Goal: Task Accomplishment & Management: Complete application form

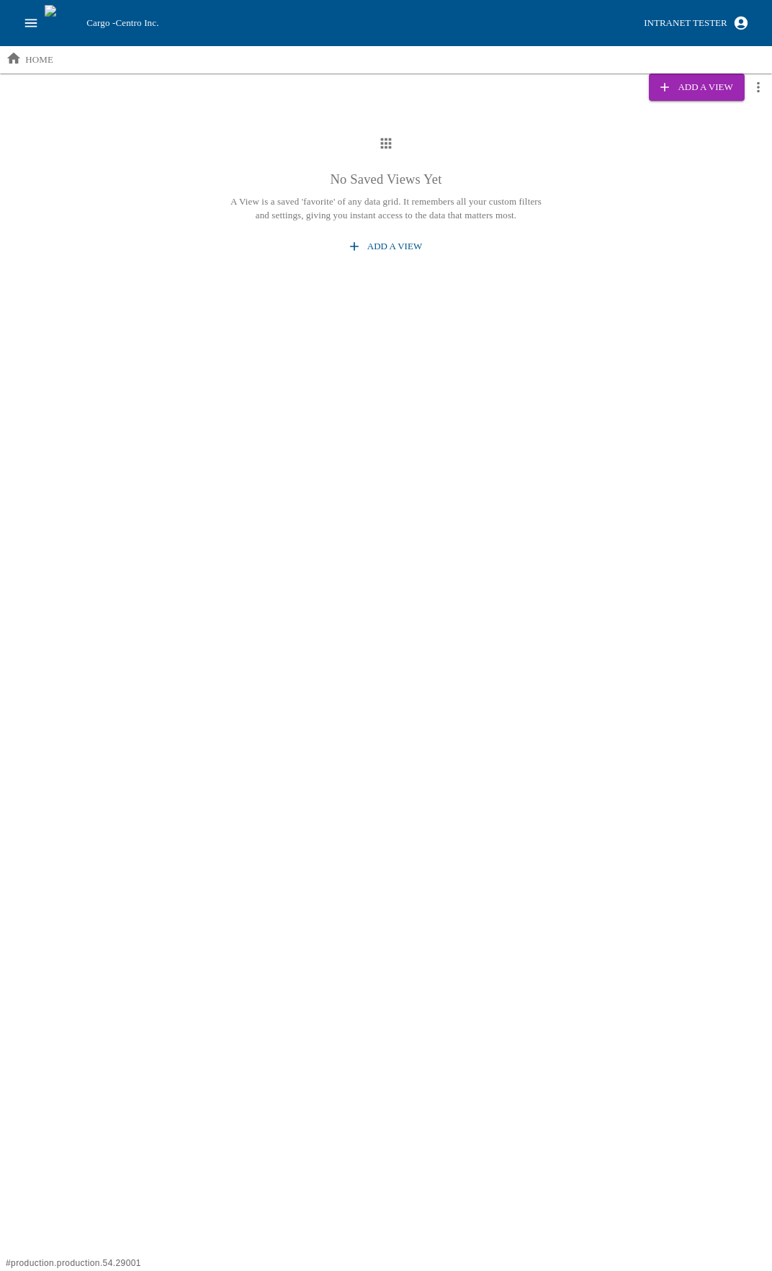
drag, startPoint x: 16, startPoint y: 18, endPoint x: 30, endPoint y: 28, distance: 17.0
click at [17, 18] on div "Cargo - Centro Inc. Intranet Tester" at bounding box center [386, 23] width 772 height 46
click at [32, 29] on icon "open drawer" at bounding box center [31, 23] width 16 height 16
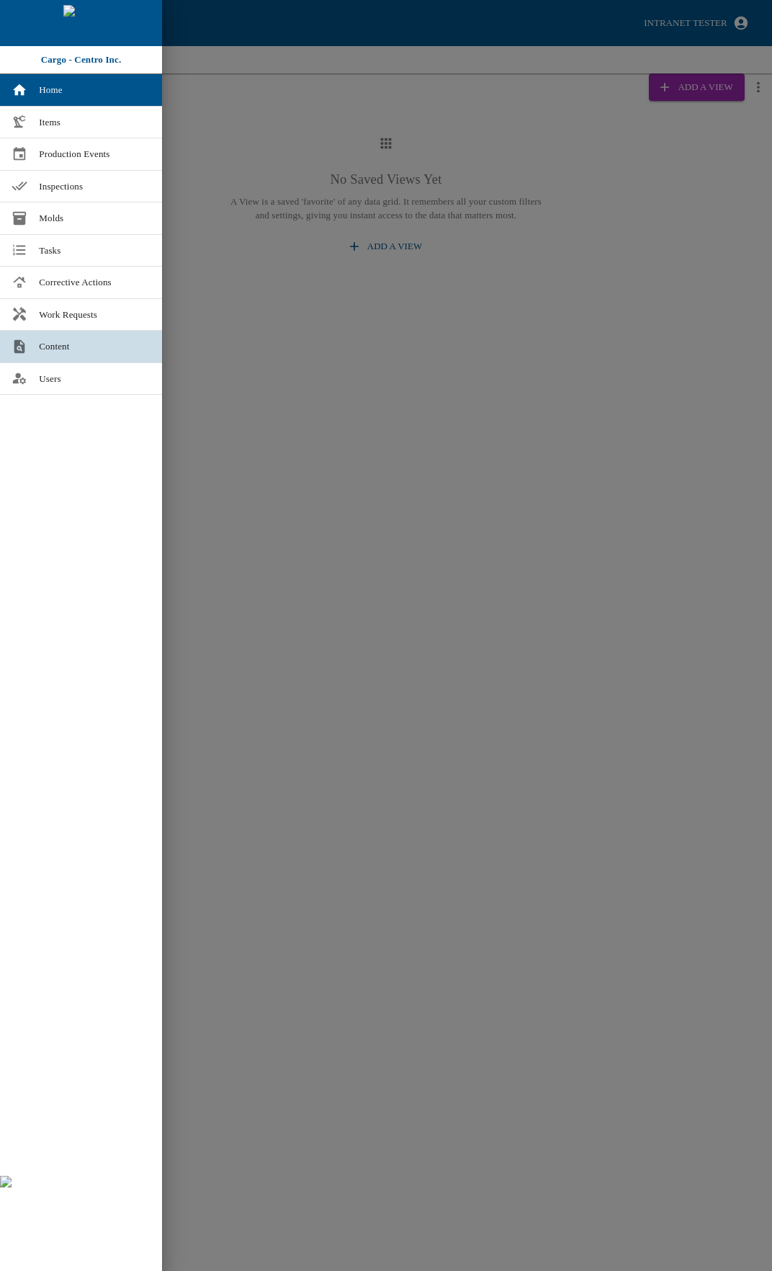
click at [77, 337] on link "Content" at bounding box center [81, 347] width 162 height 32
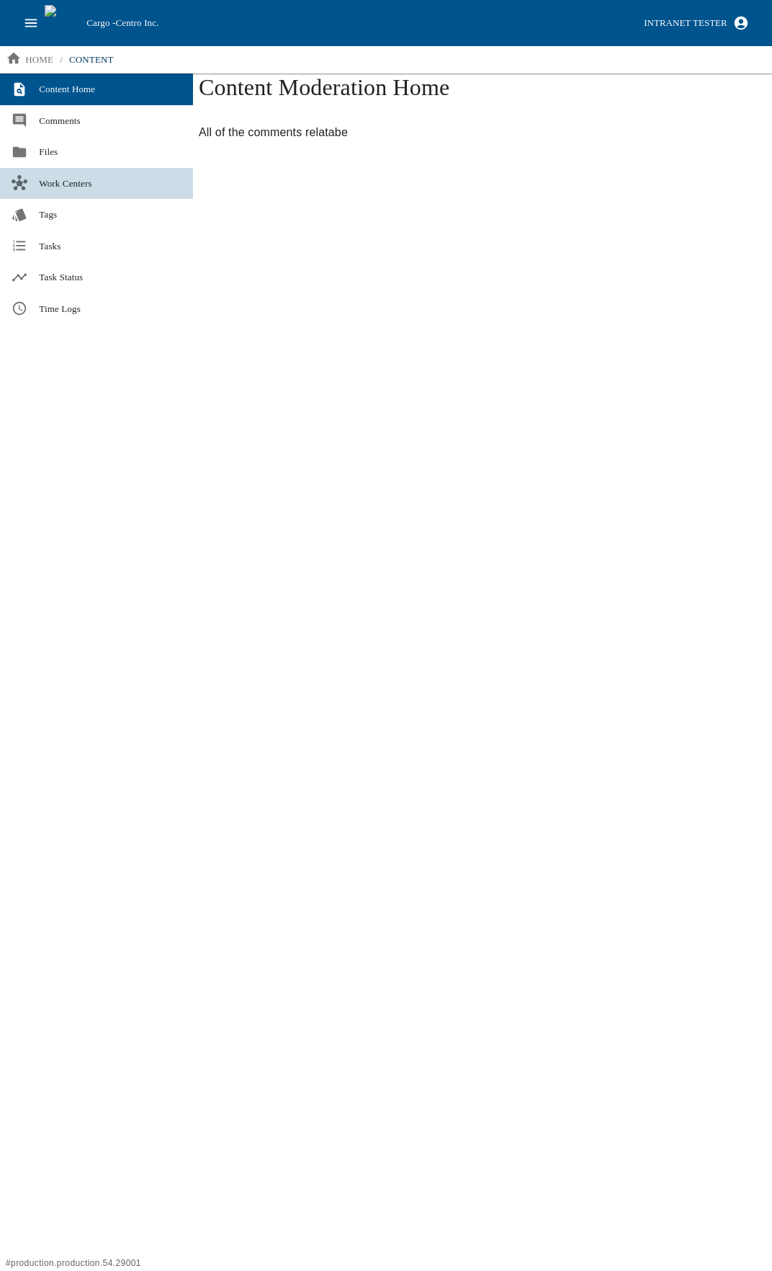
click at [71, 182] on span "Work Centers" at bounding box center [110, 183] width 143 height 14
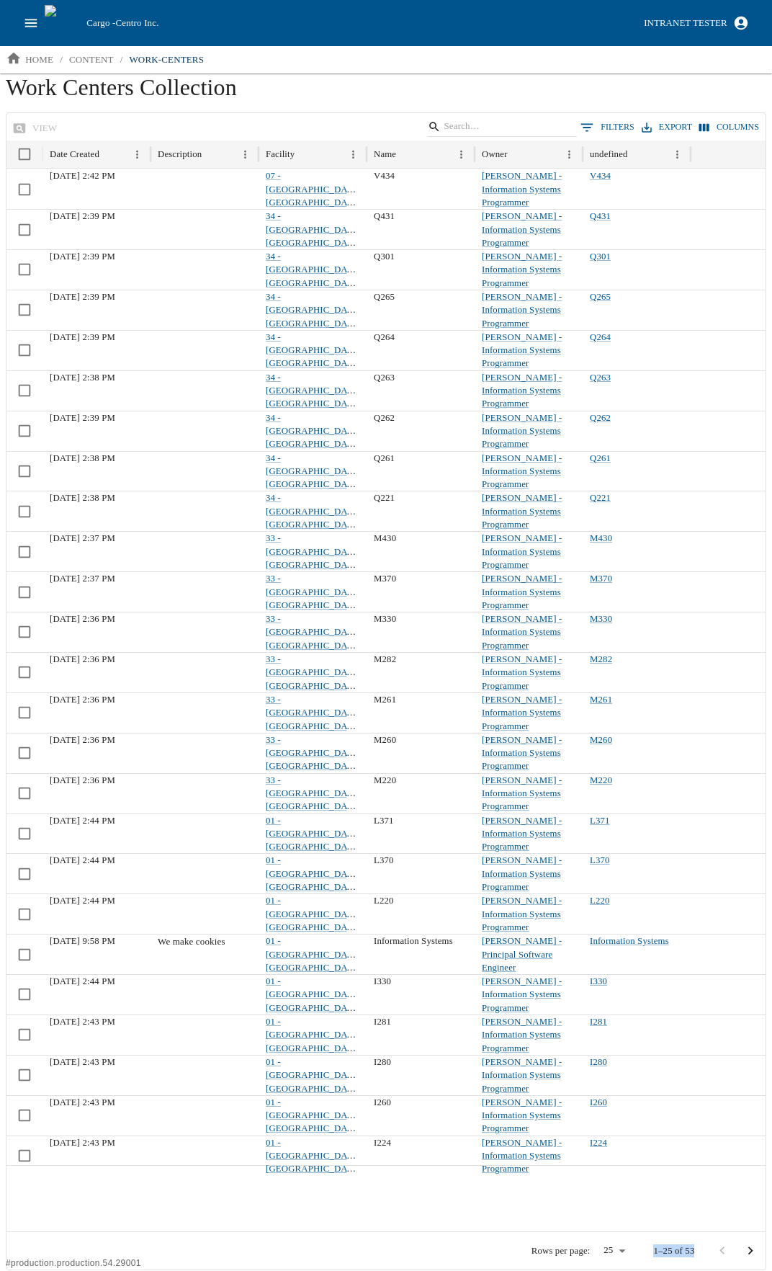
drag, startPoint x: 694, startPoint y: 1248, endPoint x: 636, endPoint y: 1242, distance: 58.0
click at [636, 1242] on div "Rows per page: 25 ** 1–25 of 53" at bounding box center [385, 1250] width 759 height 37
click at [112, 148] on icon "Sort" at bounding box center [110, 154] width 12 height 12
click at [40, 19] on button "open drawer" at bounding box center [30, 22] width 27 height 27
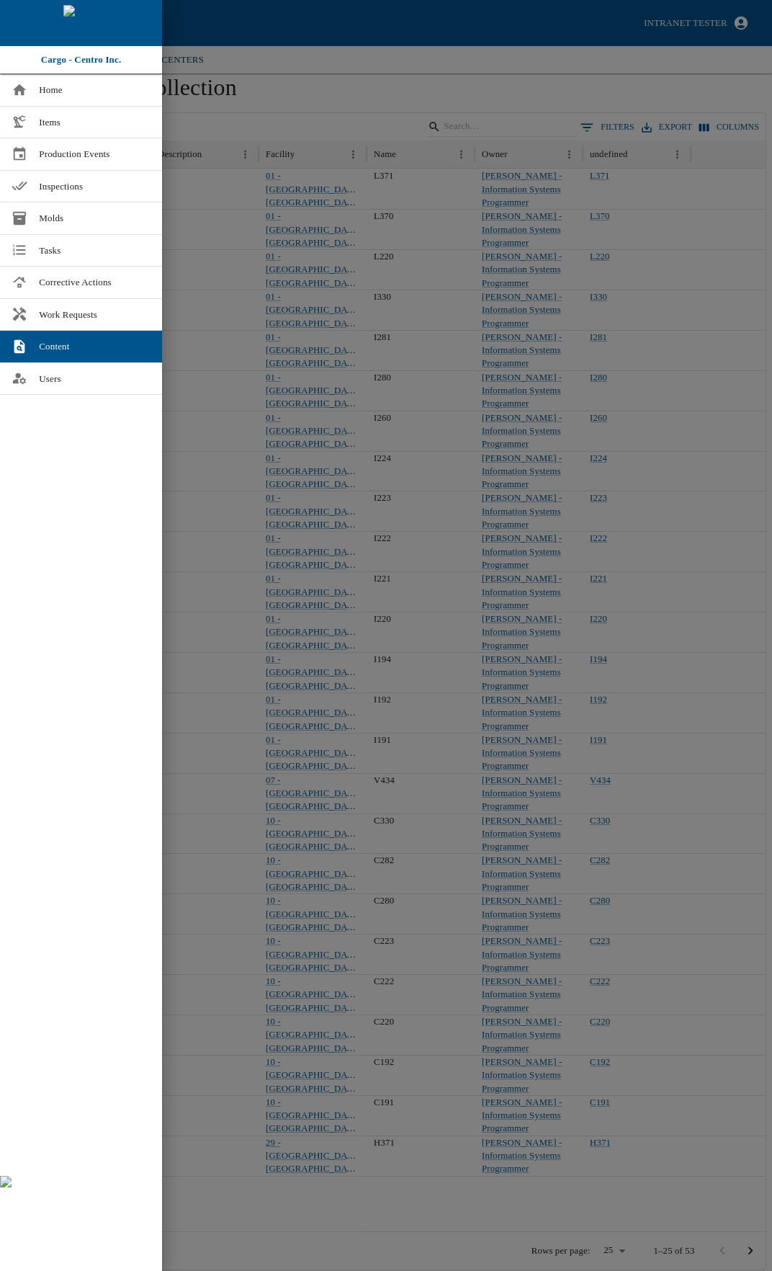
click at [303, 67] on div at bounding box center [386, 635] width 772 height 1271
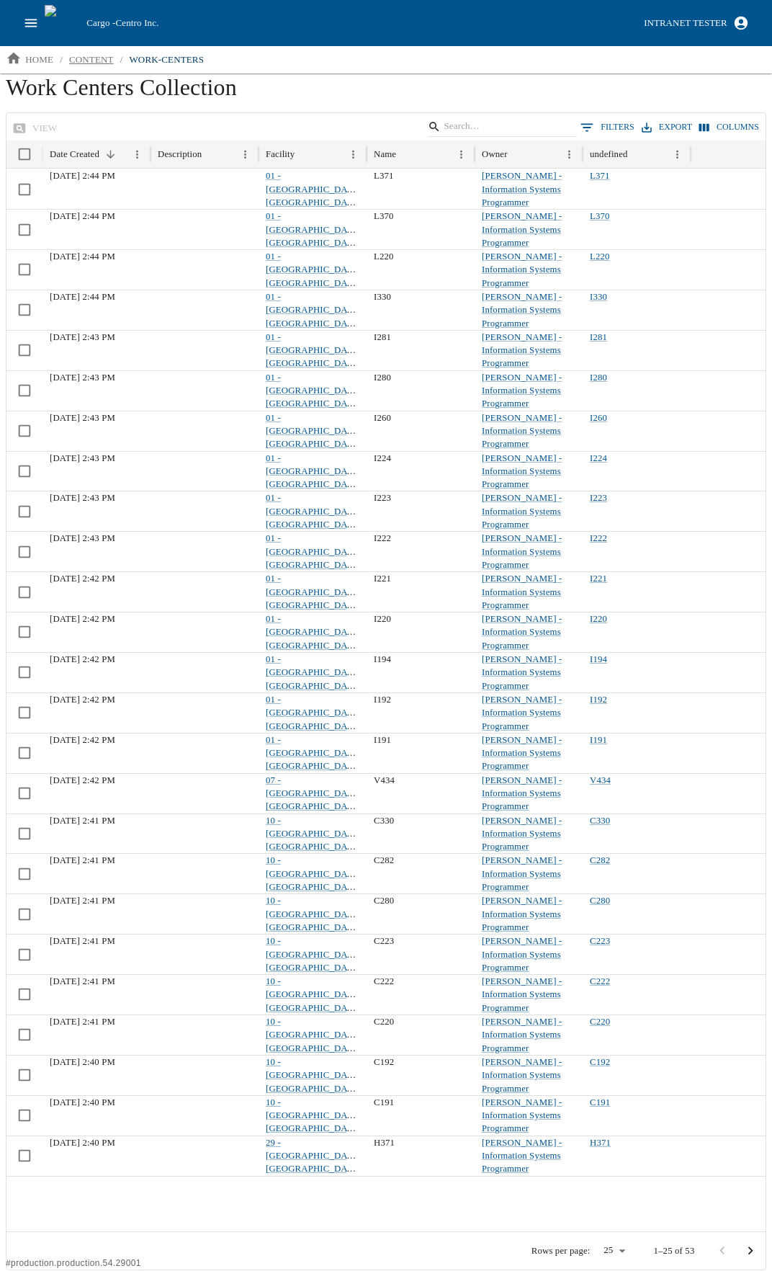
click at [86, 63] on p "content" at bounding box center [91, 60] width 45 height 14
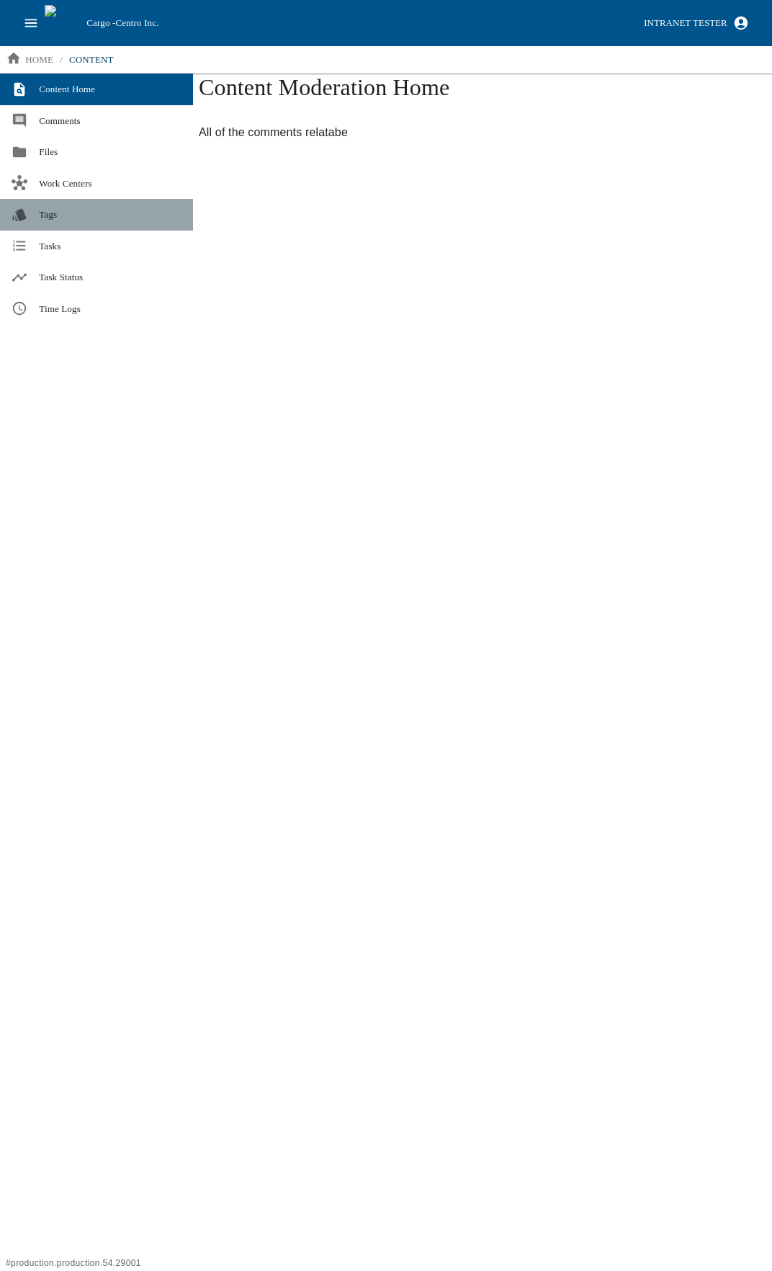
click at [50, 207] on span "Tags" at bounding box center [110, 214] width 143 height 14
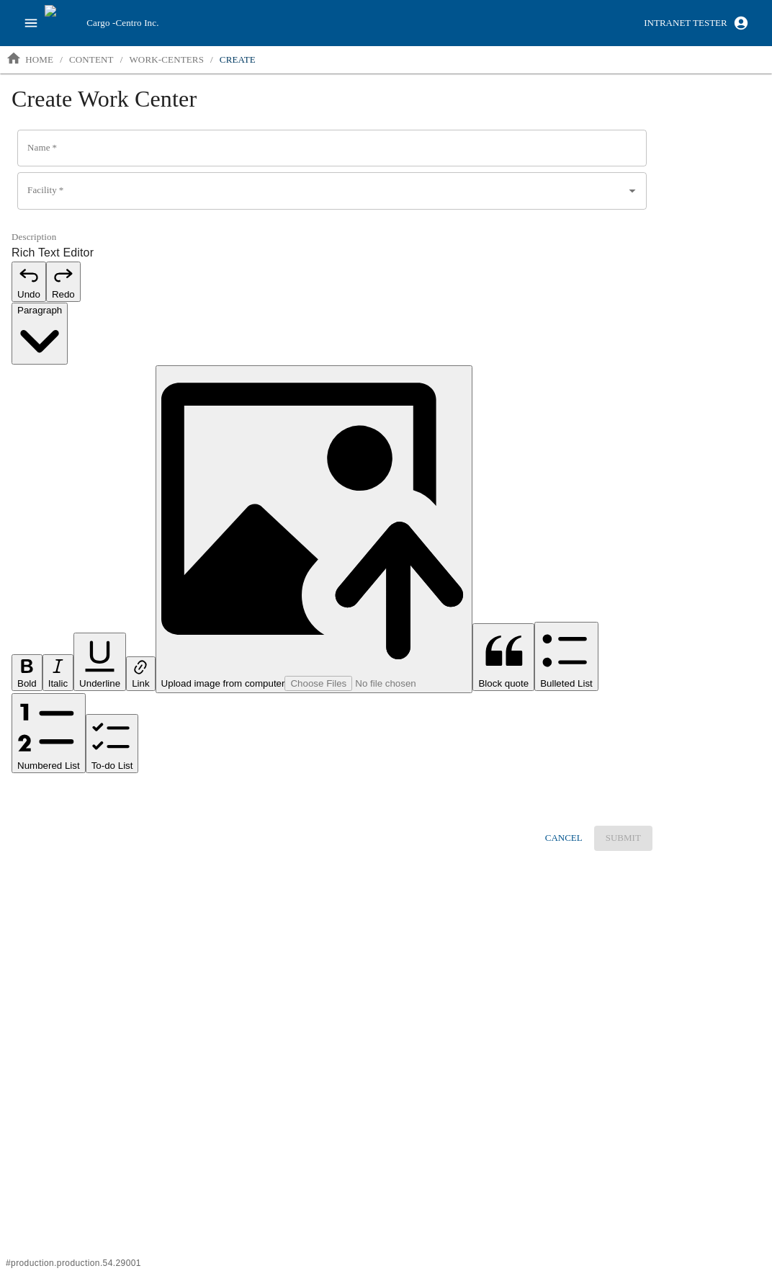
click at [110, 148] on input "Name   *" at bounding box center [332, 148] width 630 height 37
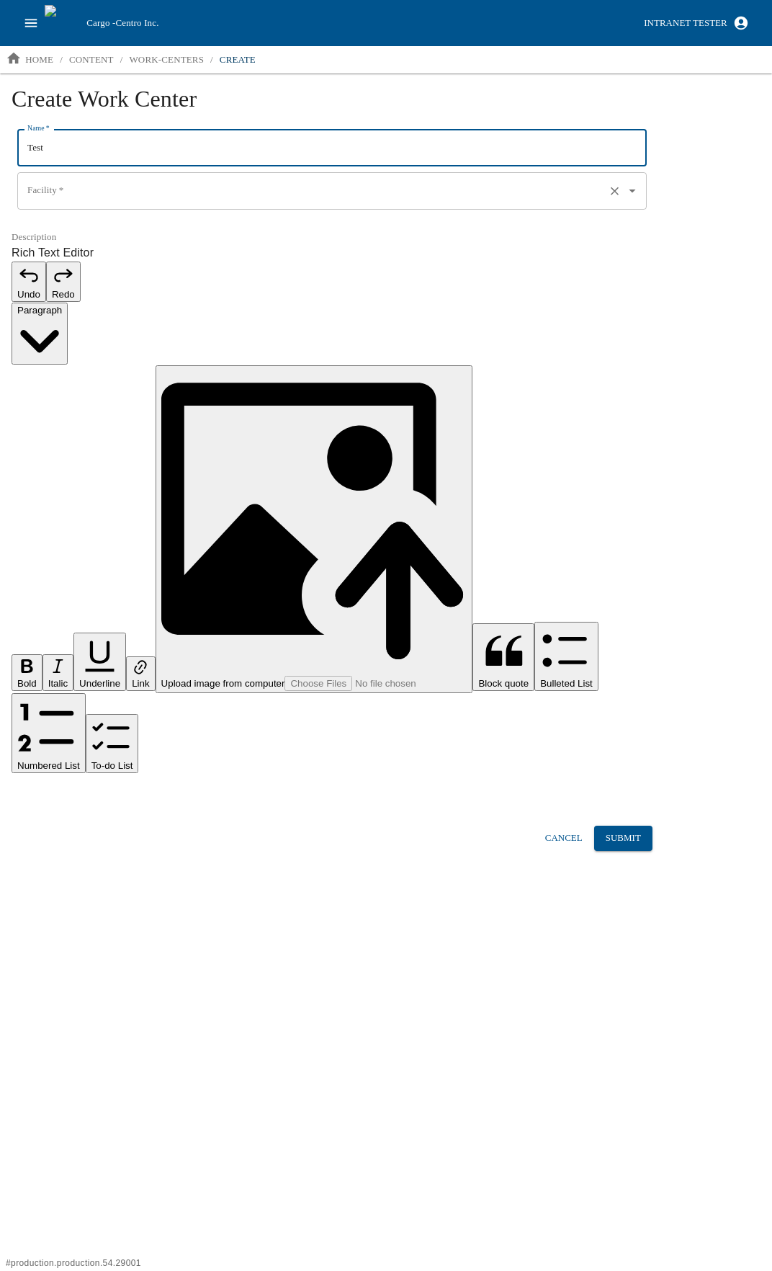
type input "Test"
click at [147, 186] on input "Facility   *" at bounding box center [312, 191] width 576 height 24
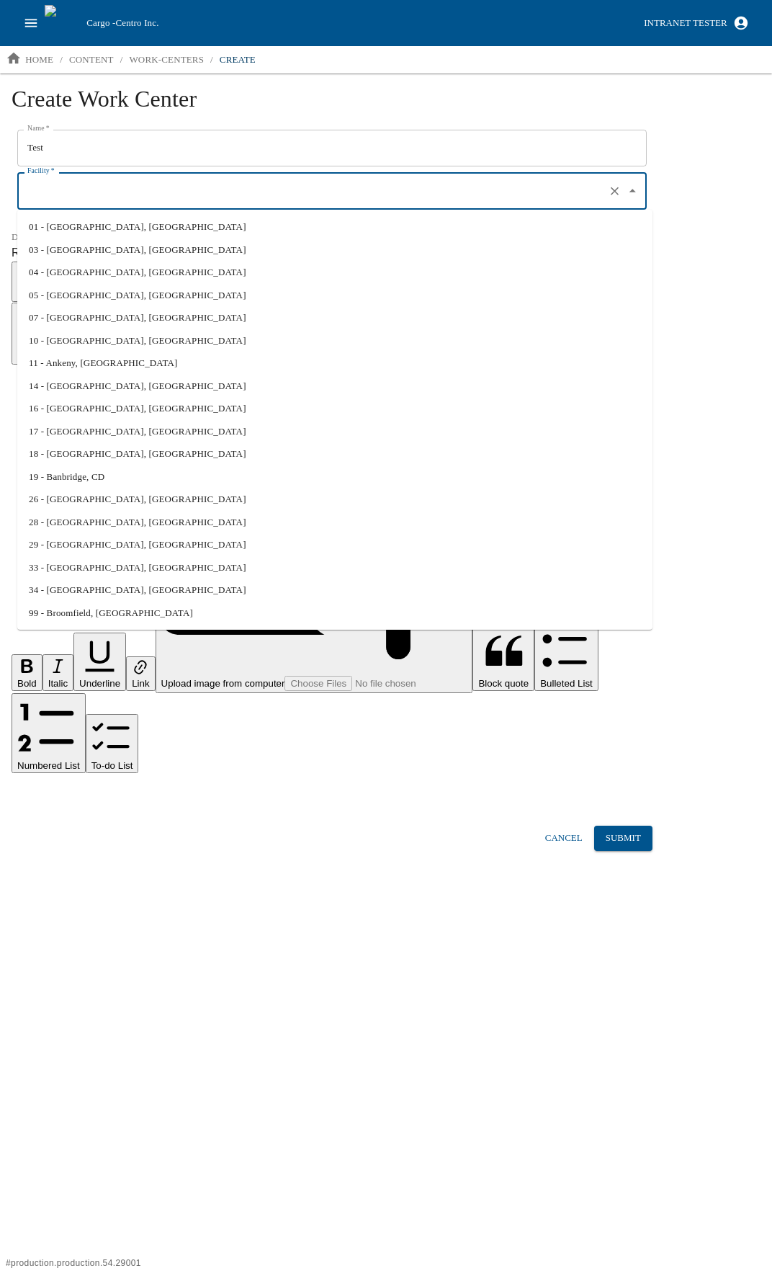
click at [99, 221] on li "01 - [GEOGRAPHIC_DATA], [GEOGRAPHIC_DATA]" at bounding box center [334, 226] width 635 height 23
type input "01 - [GEOGRAPHIC_DATA], [GEOGRAPHIC_DATA]"
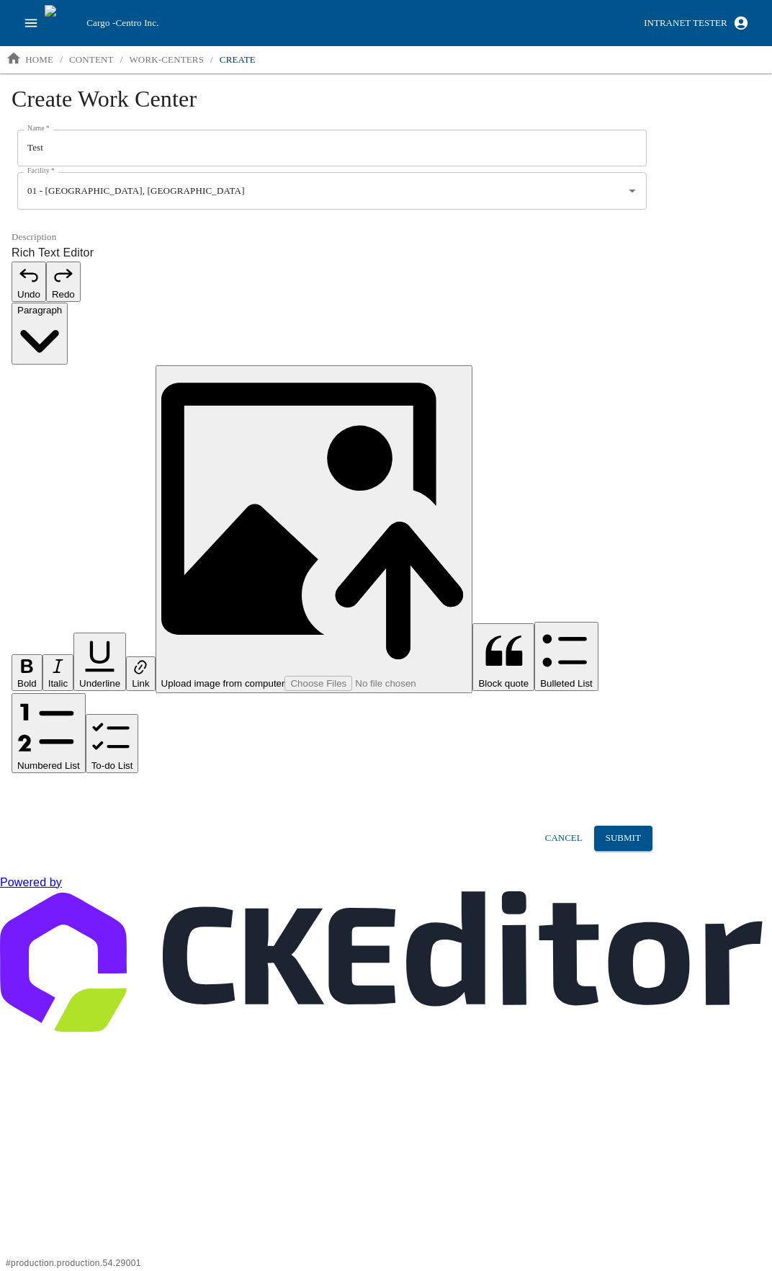
click at [68, 785] on p "Rich Text Editor. Editing area: main. Press Alt+0 for help." at bounding box center [332, 793] width 641 height 17
click at [641, 825] on button "Submit" at bounding box center [623, 837] width 58 height 25
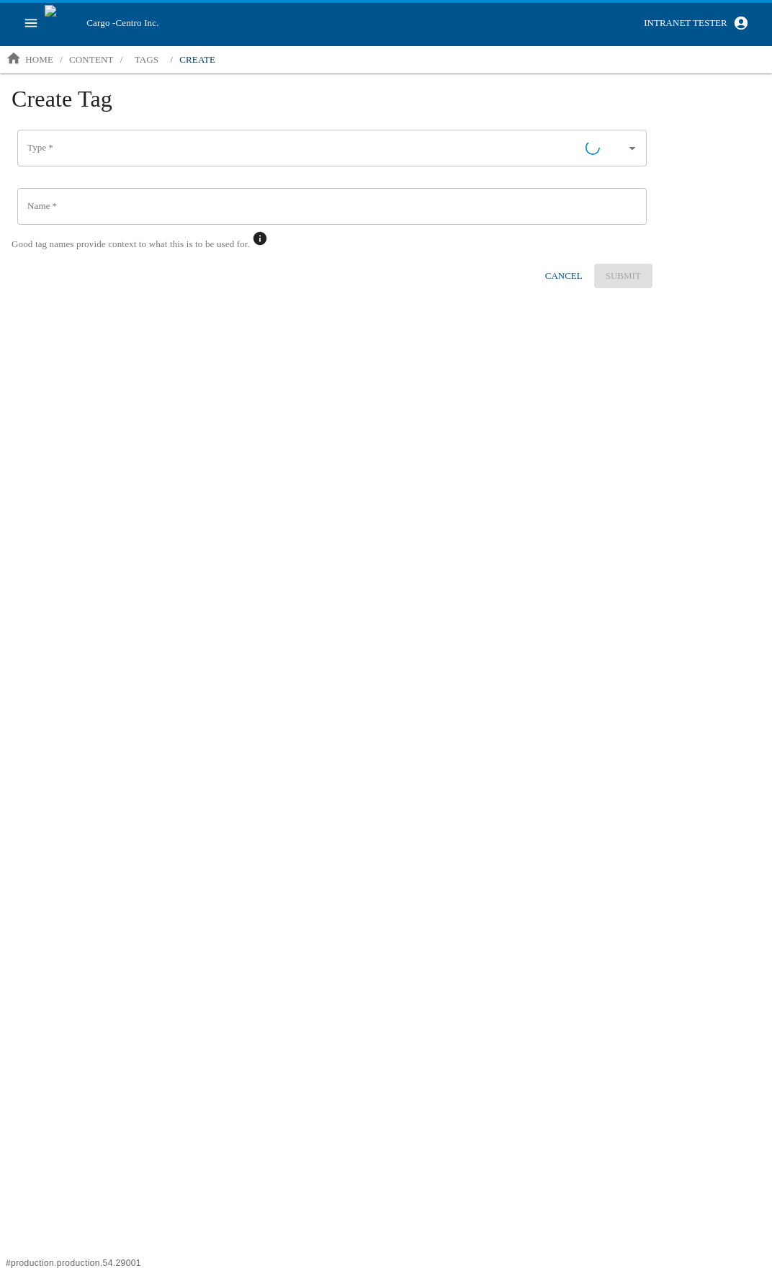
type input "Defect"
click at [111, 144] on input "Defect" at bounding box center [312, 148] width 576 height 24
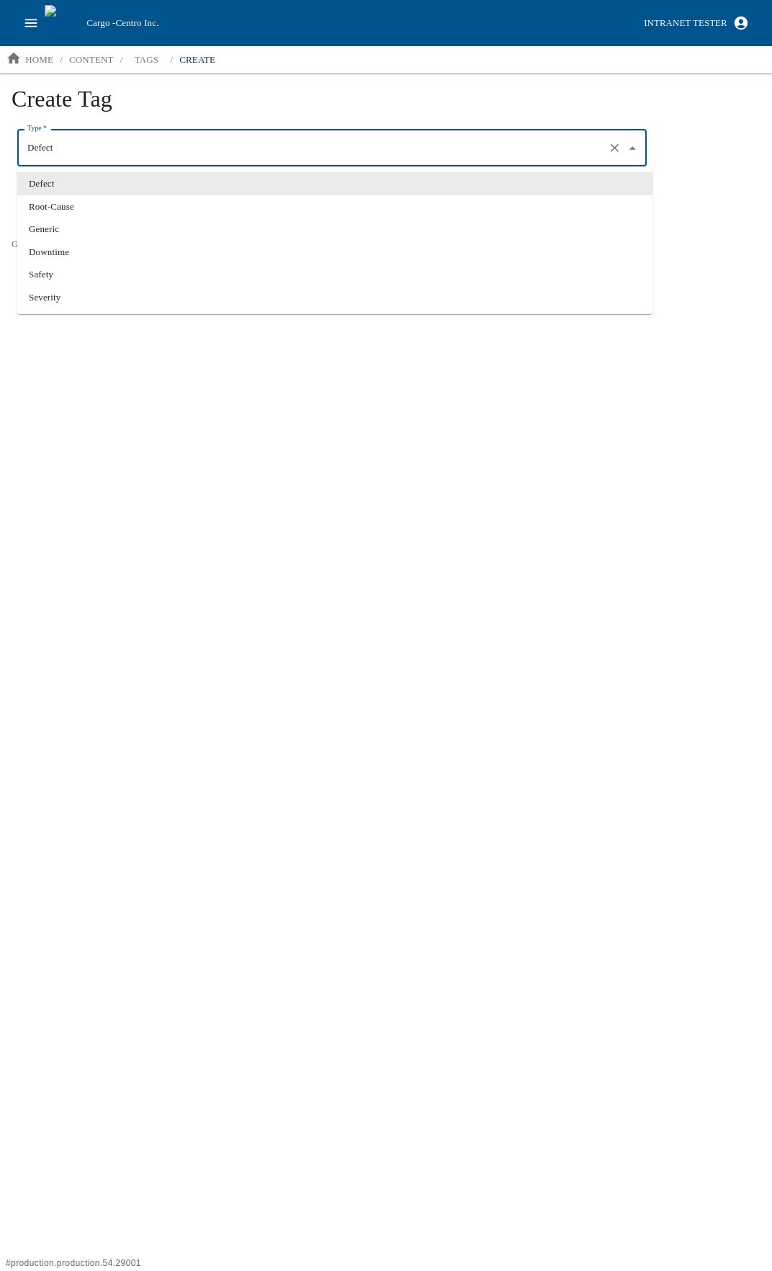
drag, startPoint x: 279, startPoint y: 90, endPoint x: 257, endPoint y: 112, distance: 31.1
click at [277, 92] on h1 "Create Tag" at bounding box center [386, 104] width 749 height 39
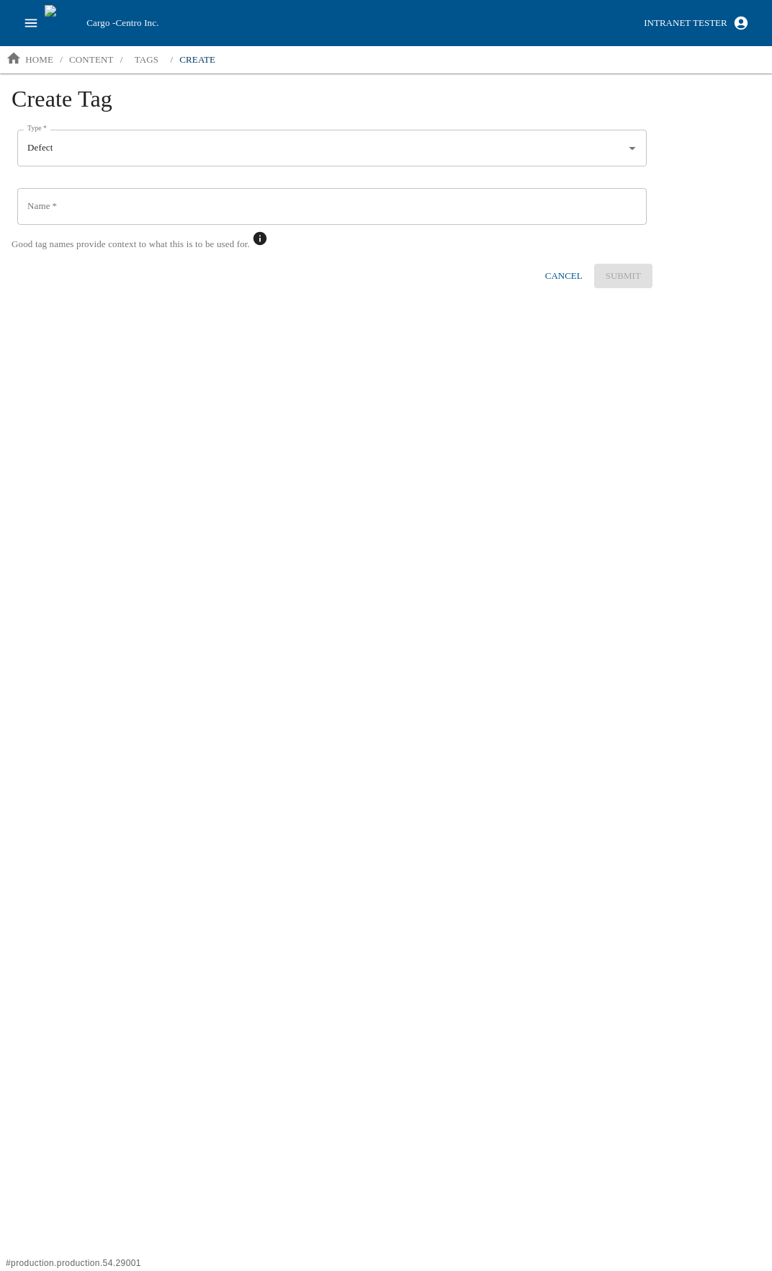
click at [98, 200] on input "Name   *" at bounding box center [332, 206] width 630 height 37
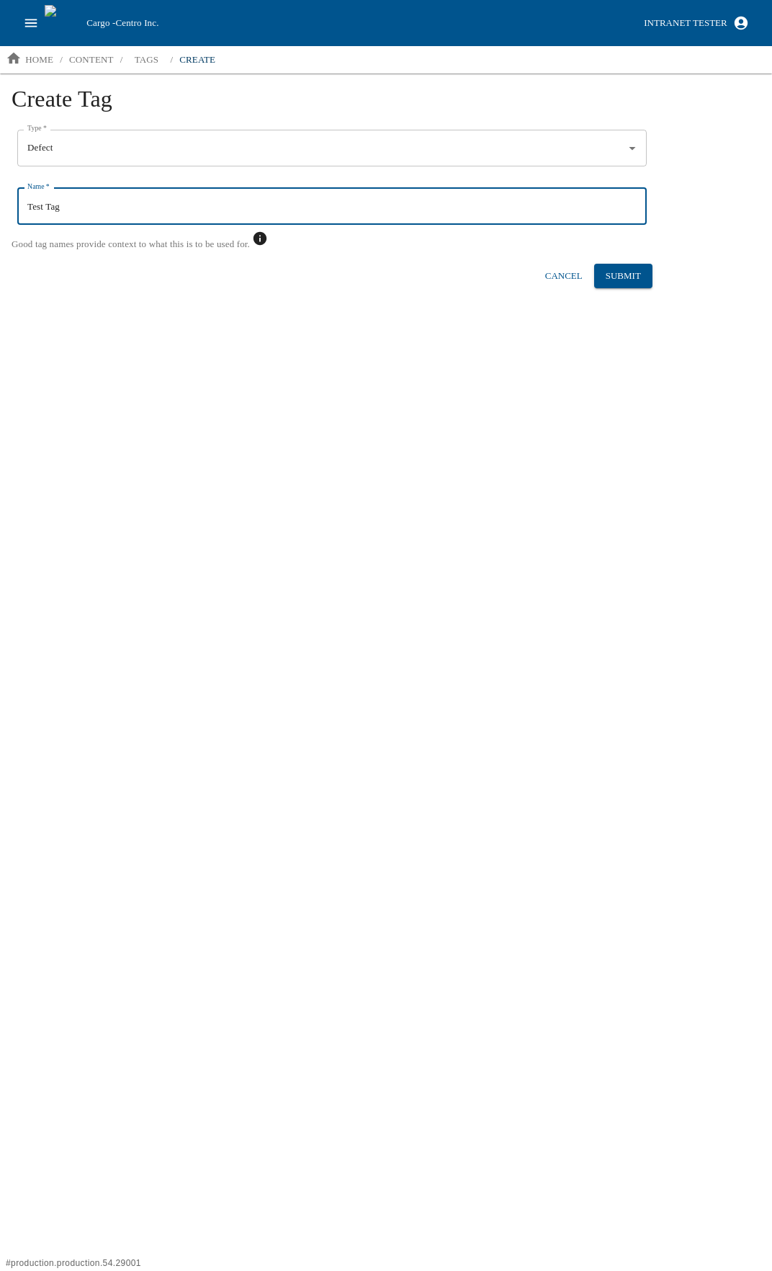
type input "Test Tag"
click at [300, 300] on html "Cargo - Centro Inc. Intranet Tester home / content / tags / create Create Tag T…" at bounding box center [386, 150] width 772 height 300
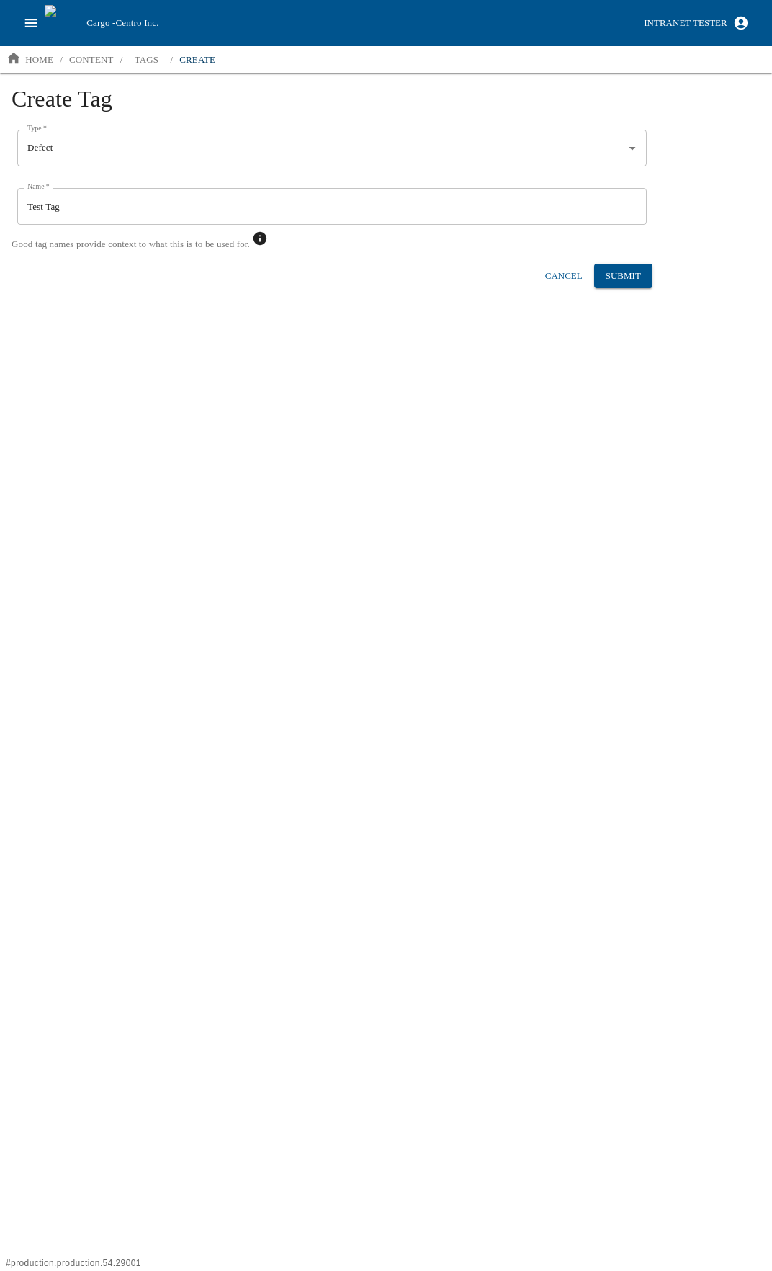
click at [635, 275] on button "Submit" at bounding box center [623, 276] width 58 height 25
drag, startPoint x: 712, startPoint y: 1230, endPoint x: 613, endPoint y: 1236, distance: 98.9
click at [613, 1236] on div "An unexpected error occurred." at bounding box center [659, 1236] width 116 height 26
click at [254, 300] on html "Cargo - Centro Inc. Intranet Tester home / content / tags / create Create Tag T…" at bounding box center [386, 150] width 772 height 300
click at [148, 62] on p "tags" at bounding box center [147, 60] width 24 height 14
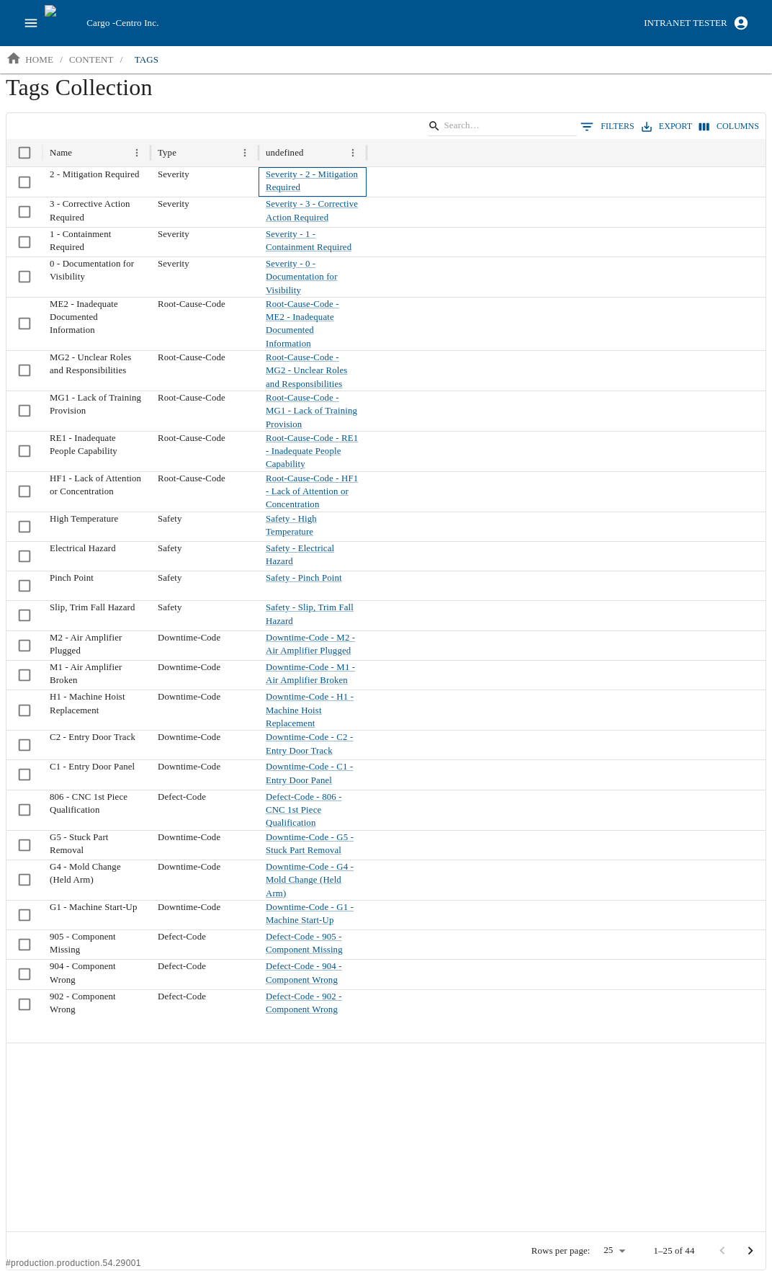
click at [303, 181] on div "Severity - 2 - Mitigation Required" at bounding box center [313, 182] width 108 height 30
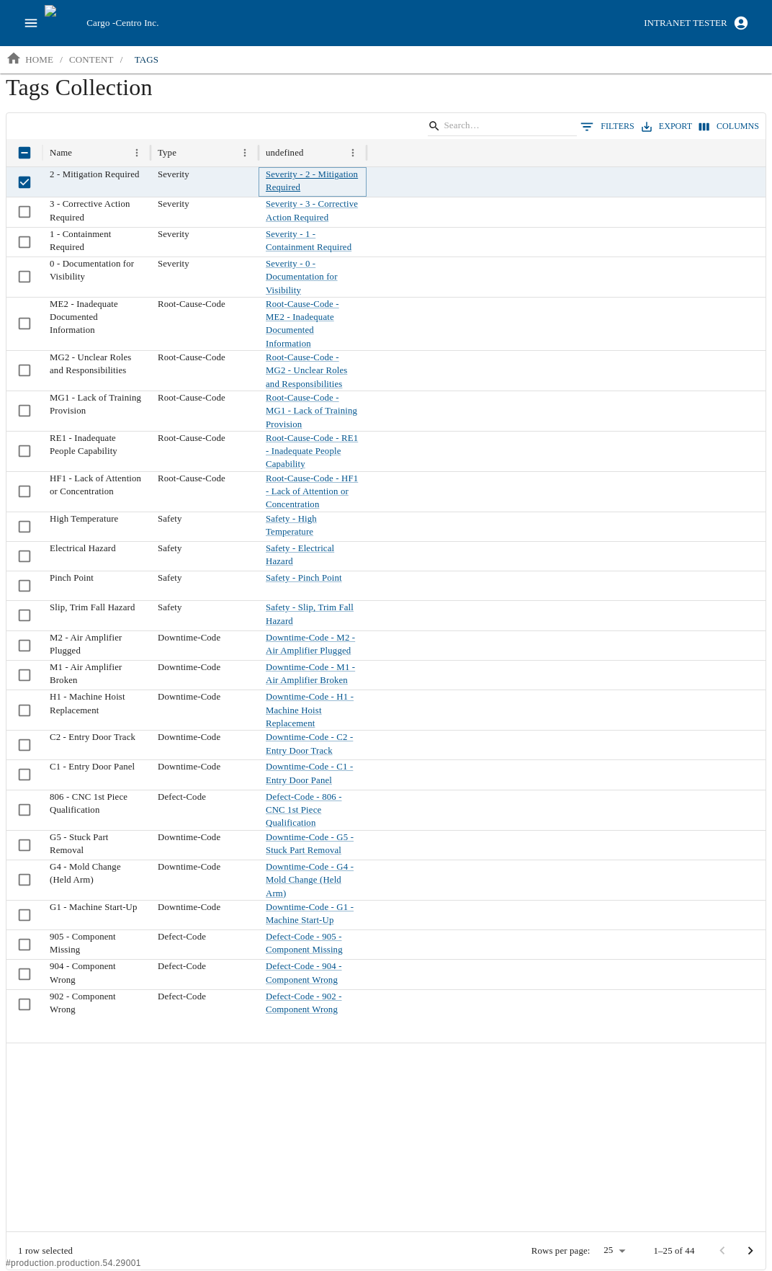
click at [301, 189] on link "Severity - 2 - Mitigation Required" at bounding box center [312, 180] width 92 height 23
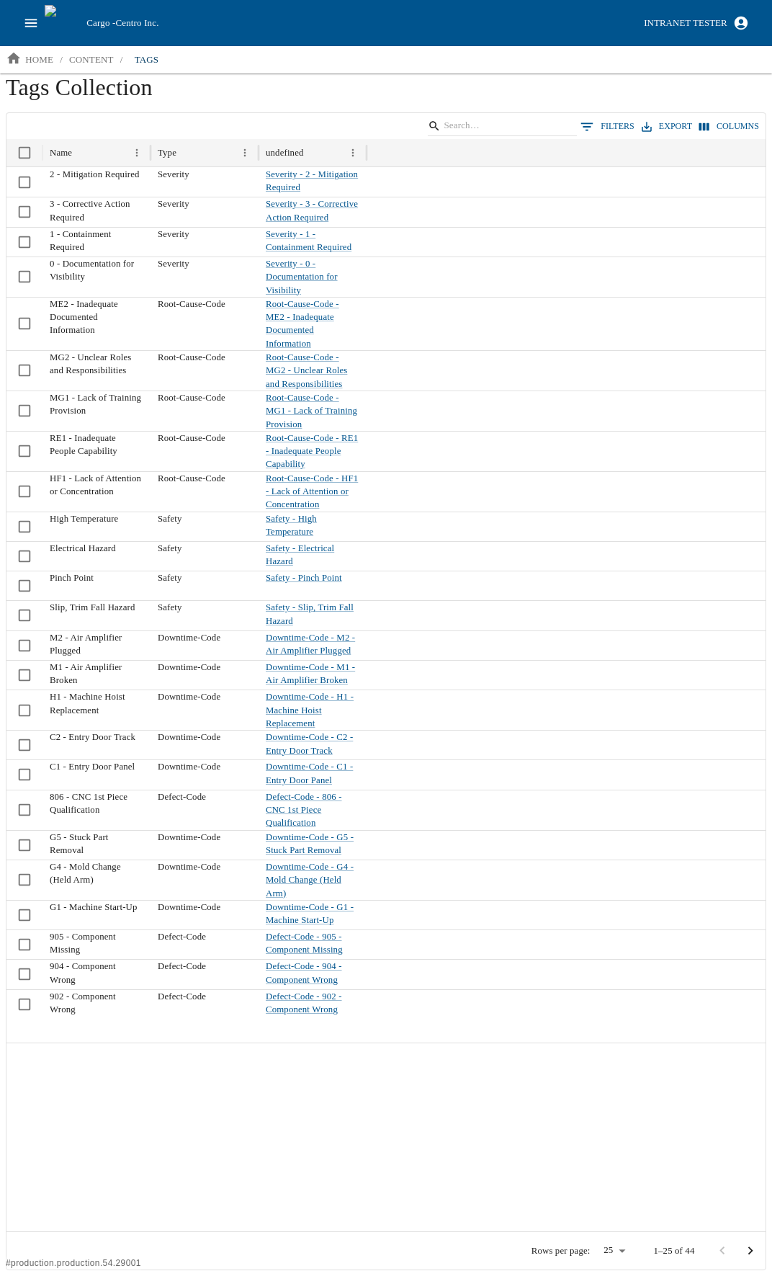
click at [27, 28] on icon "open drawer" at bounding box center [31, 23] width 16 height 16
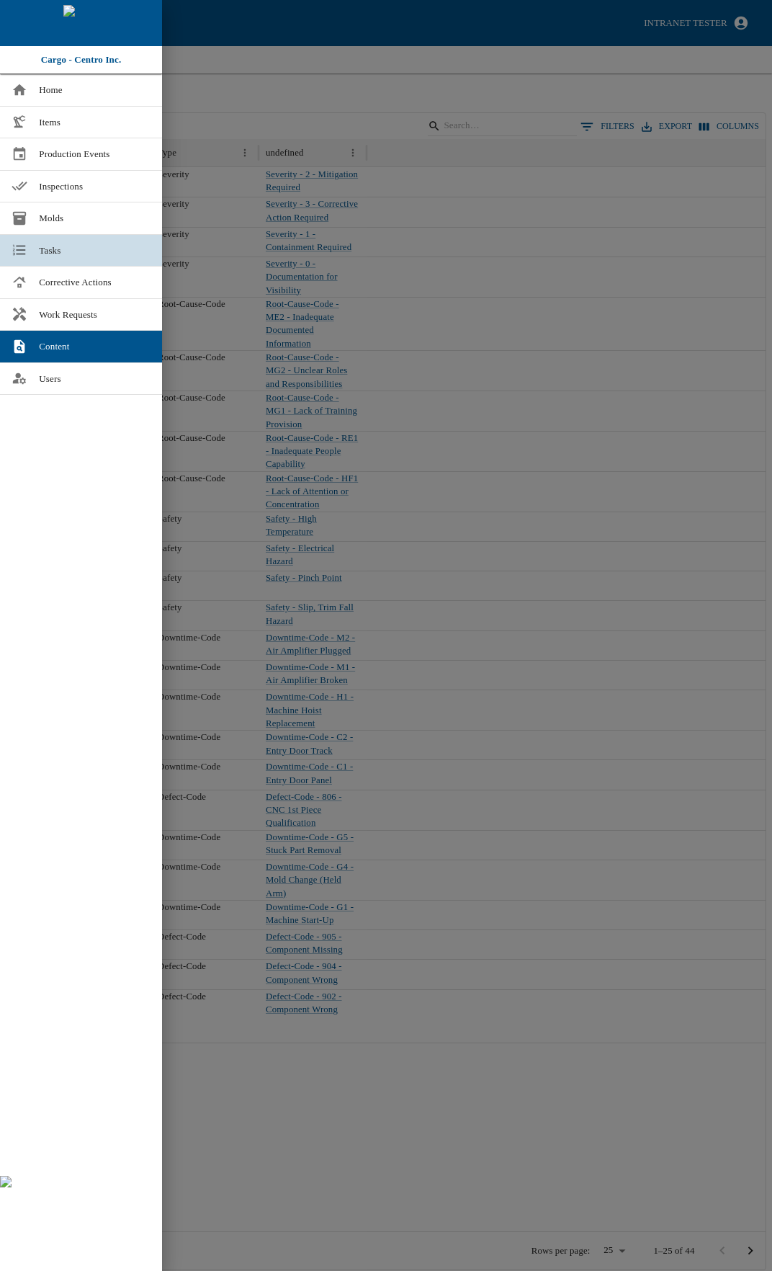
click at [65, 245] on span "Tasks" at bounding box center [95, 250] width 112 height 14
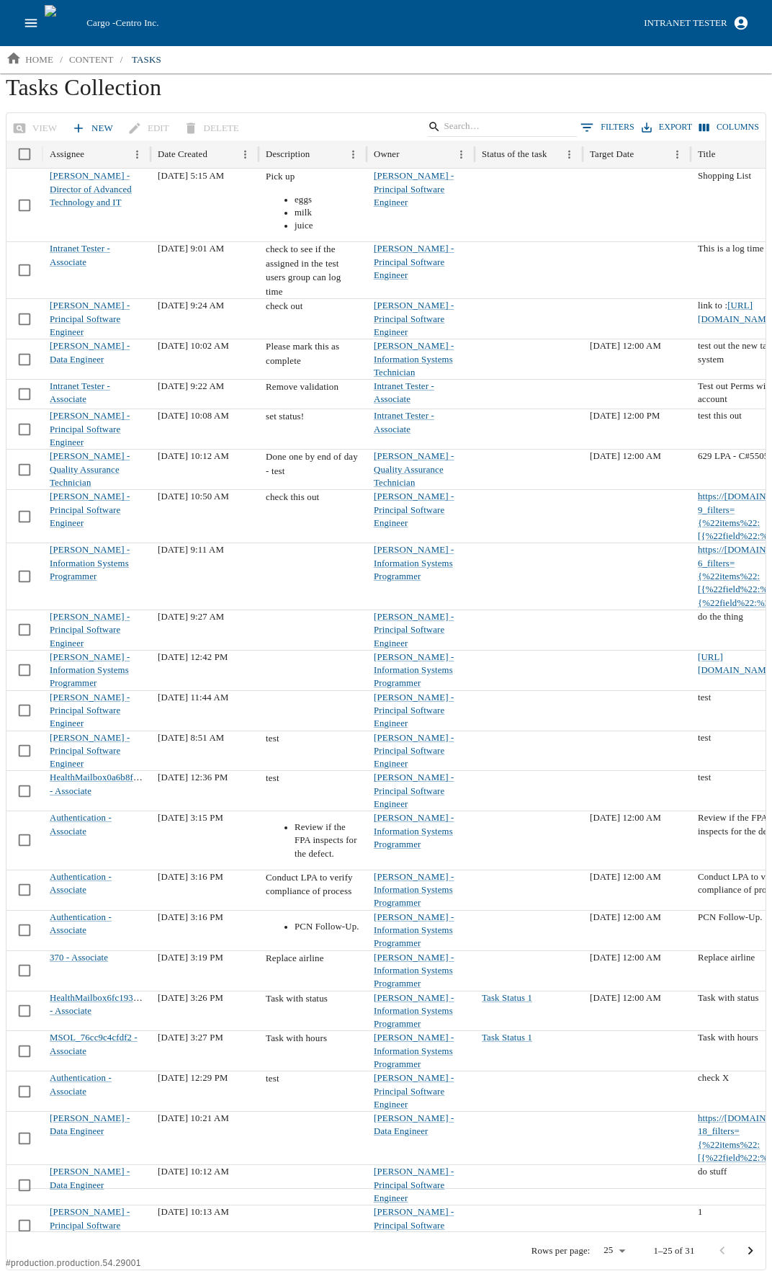
scroll to position [0, 141]
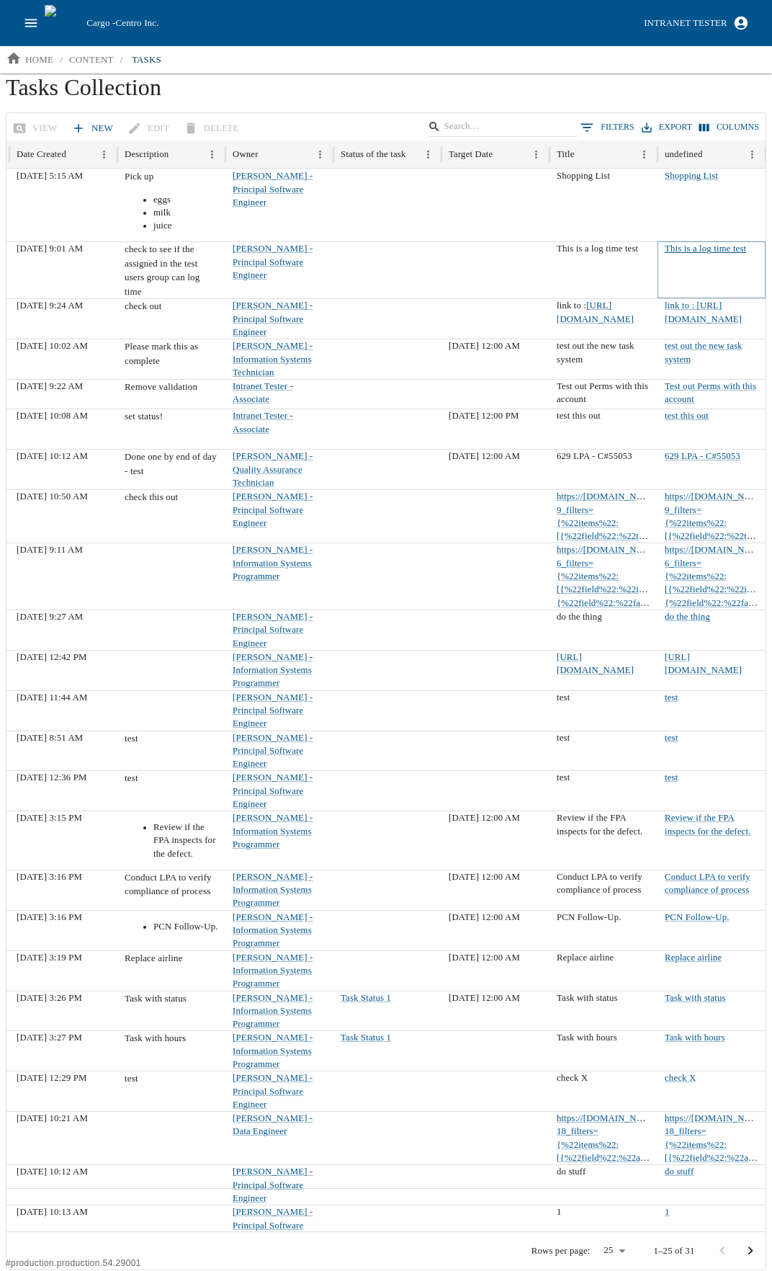
click at [706, 244] on link "This is a log time test" at bounding box center [705, 248] width 81 height 10
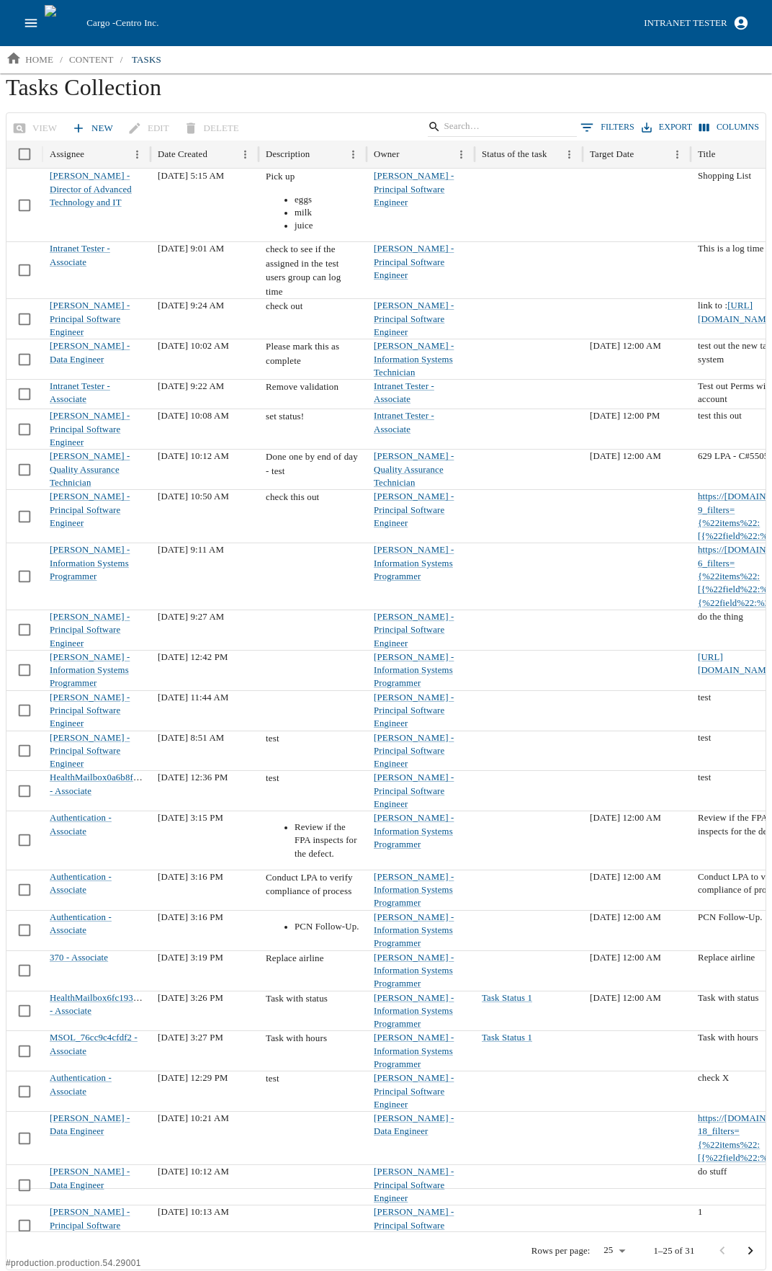
drag, startPoint x: 261, startPoint y: 1217, endPoint x: 521, endPoint y: 1235, distance: 260.7
click at [521, 1235] on div "View New Edit Delete 0 Filters Export Columns Assignee Date Created Description…" at bounding box center [386, 691] width 761 height 1158
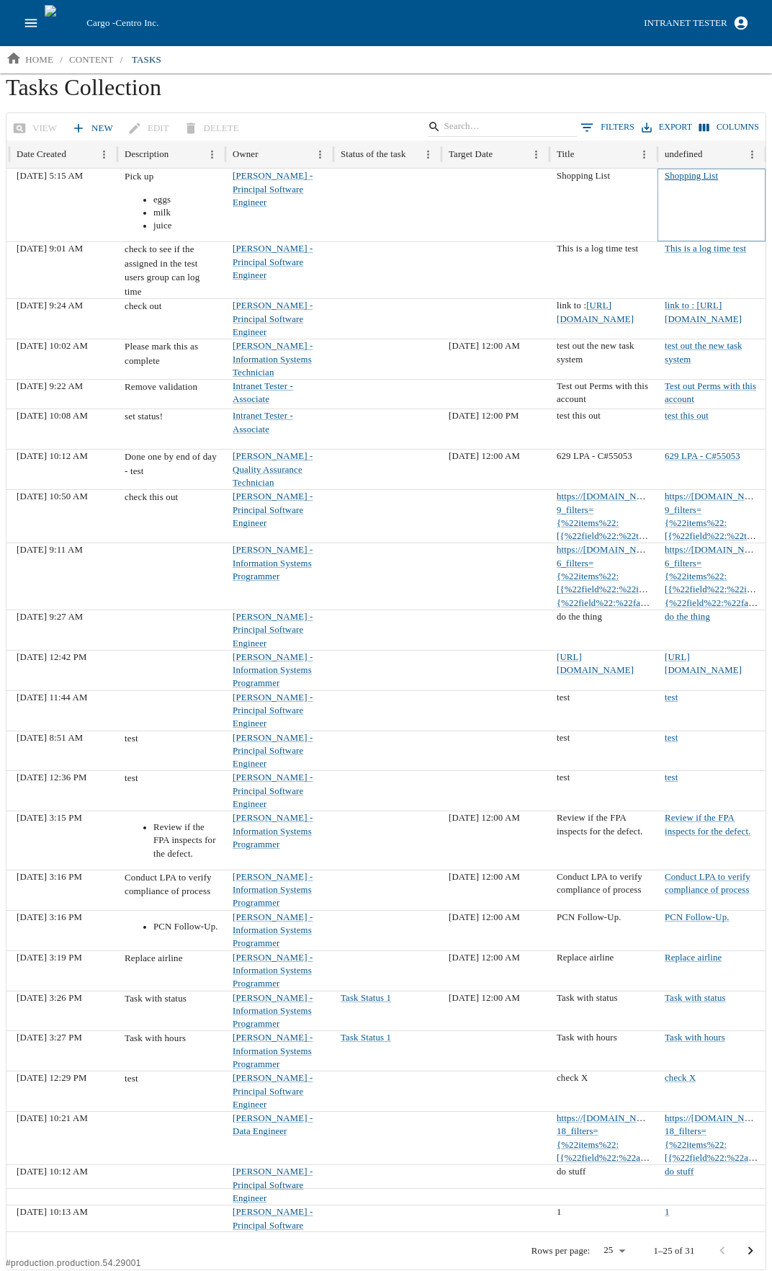
click at [697, 171] on link "Shopping List" at bounding box center [691, 176] width 53 height 10
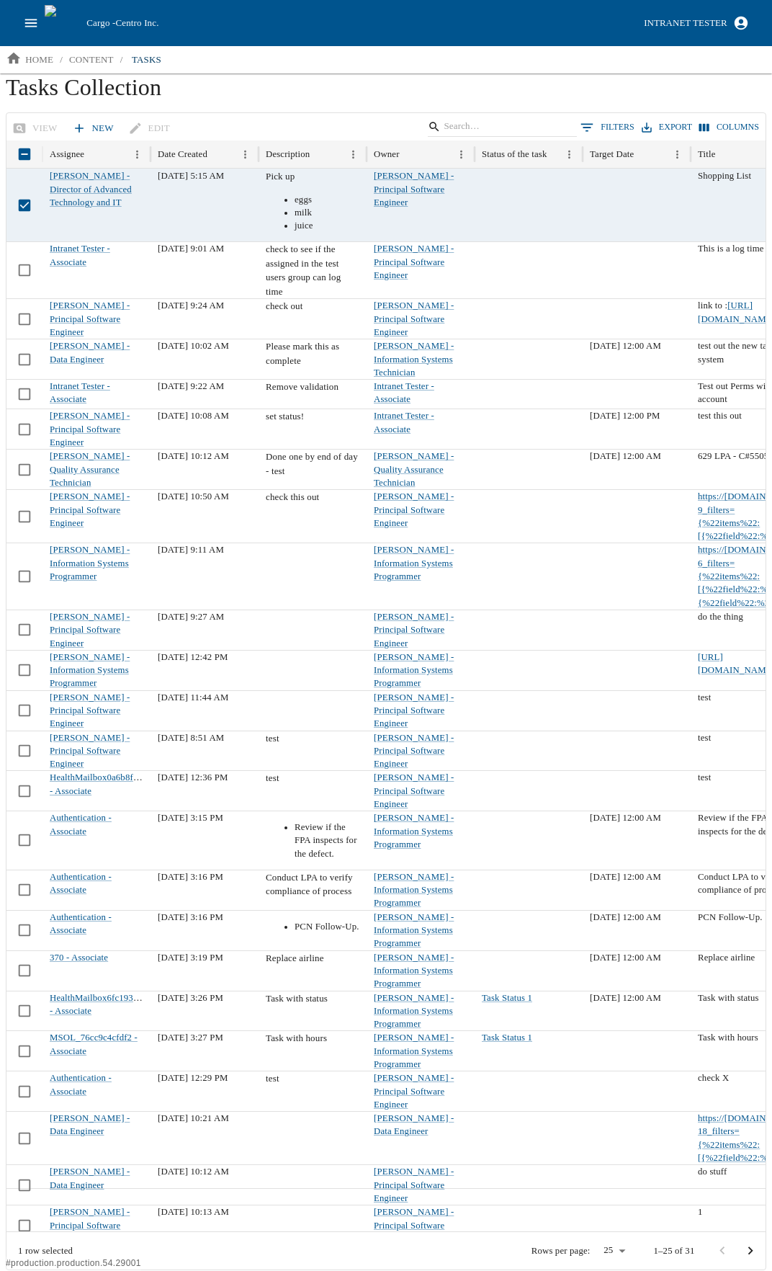
click at [679, 22] on div "Intranet Tester" at bounding box center [685, 23] width 83 height 17
click at [653, 96] on li "My Cargo Roles" at bounding box center [661, 97] width 187 height 23
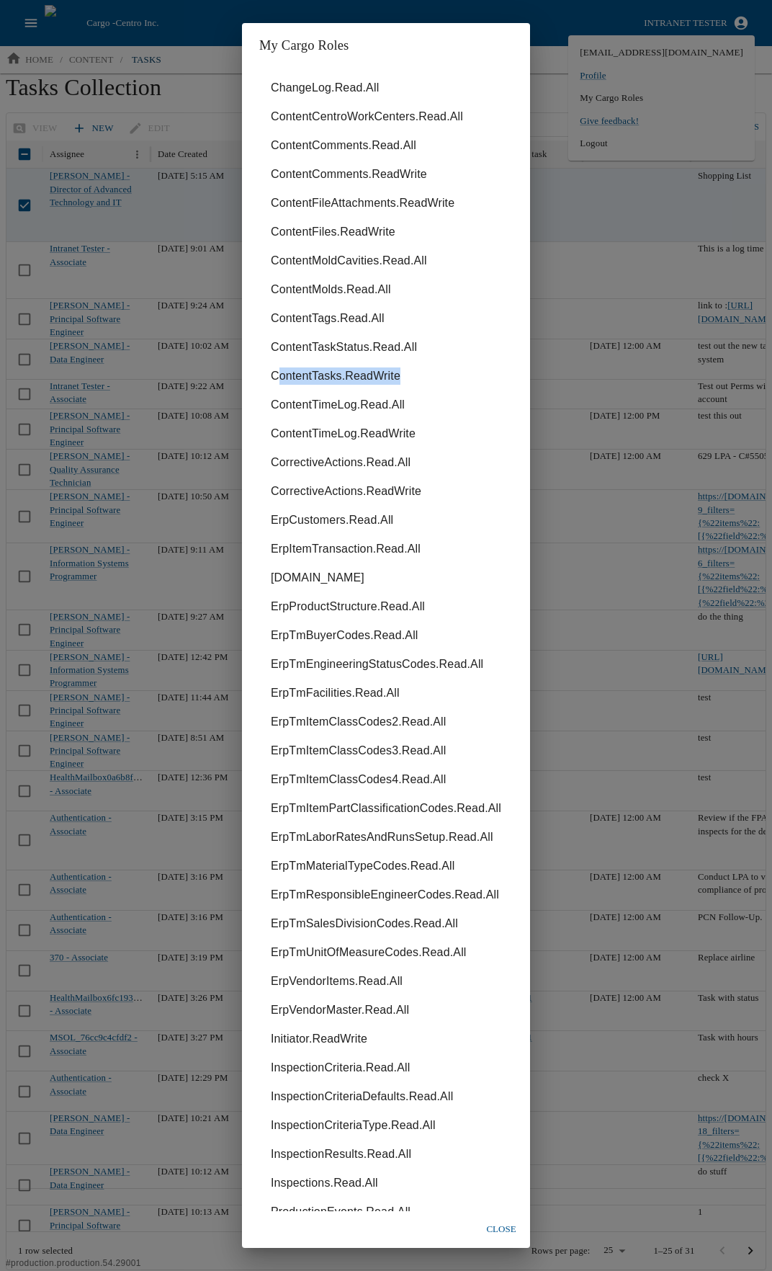
drag, startPoint x: 274, startPoint y: 376, endPoint x: 424, endPoint y: 368, distance: 150.8
click at [424, 368] on li "ContentTasks.ReadWrite" at bounding box center [386, 376] width 254 height 29
click at [595, 87] on div "My Cargo Roles ChangeLog.Read.All ContentCentroWorkCenters.Read.All ContentComm…" at bounding box center [386, 635] width 772 height 1271
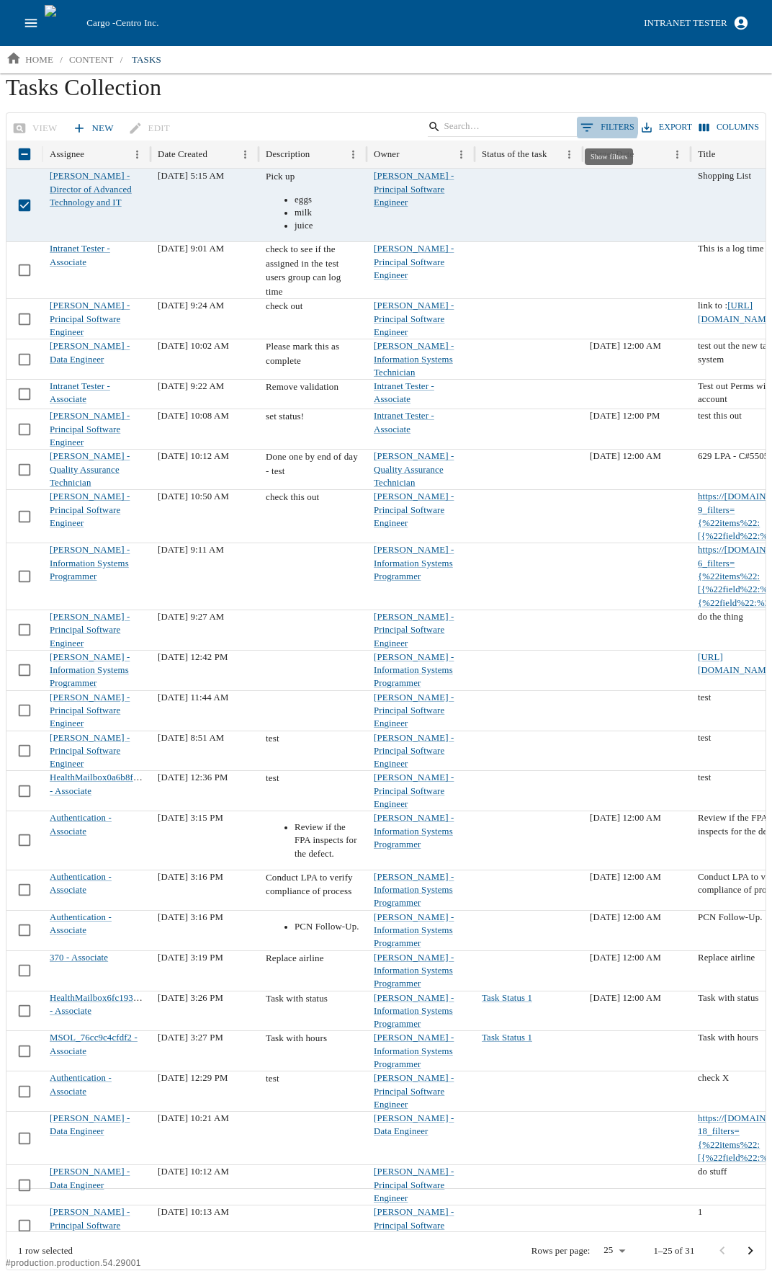
click at [607, 126] on button "0 Filters" at bounding box center [607, 128] width 61 height 22
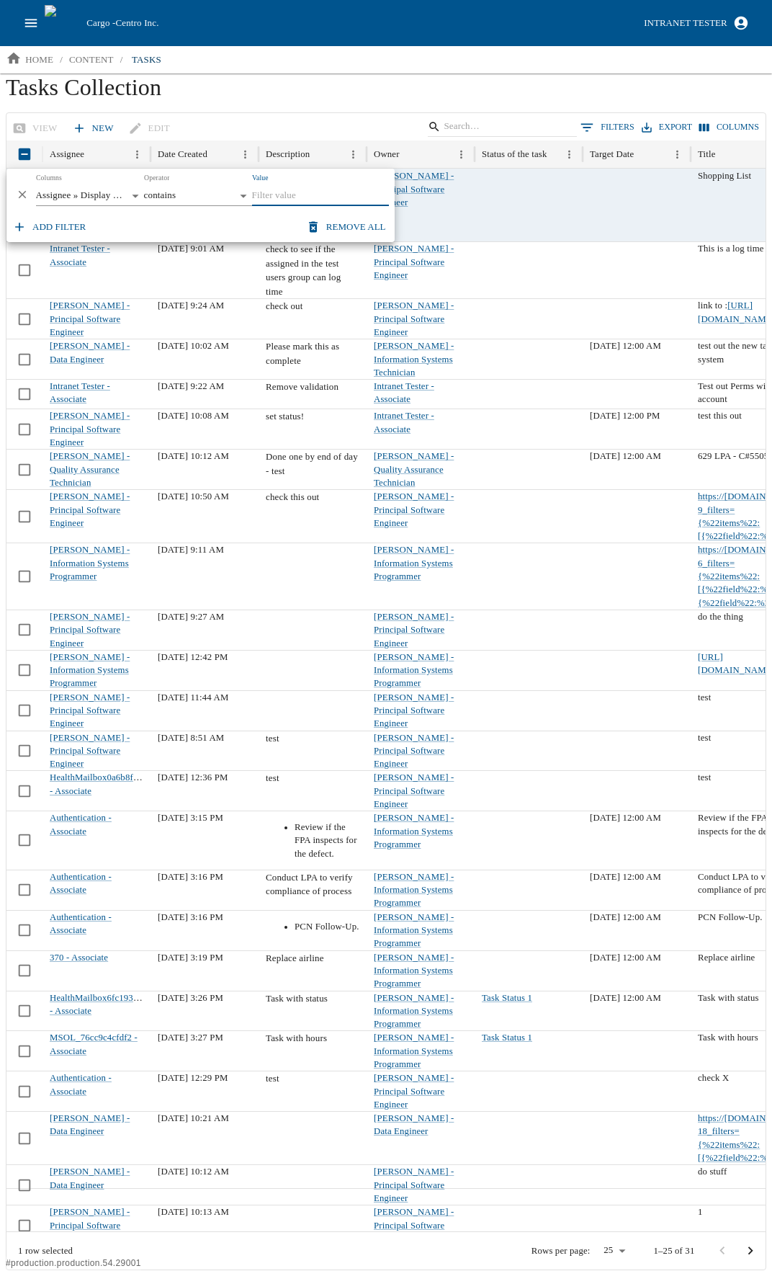
click at [301, 191] on input "Value" at bounding box center [320, 196] width 137 height 20
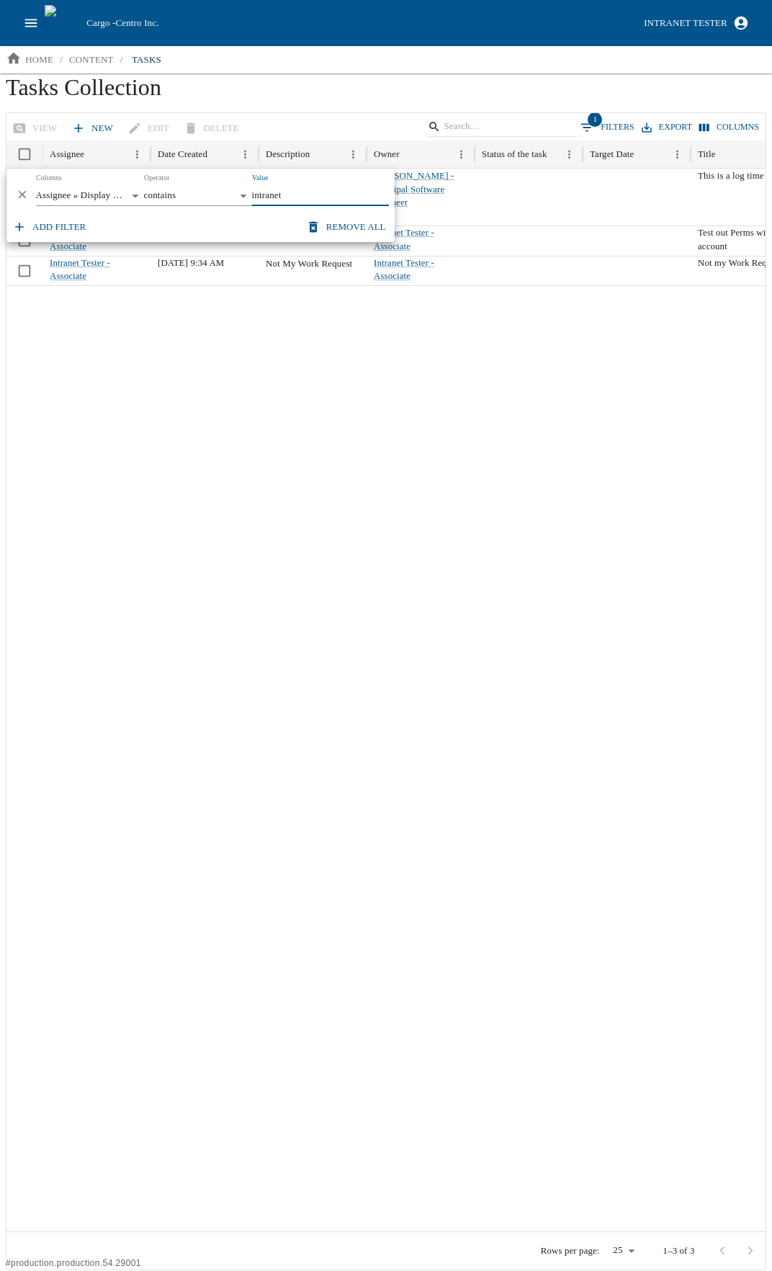
type input "intranet"
click at [18, 225] on icon "button" at bounding box center [19, 227] width 14 height 14
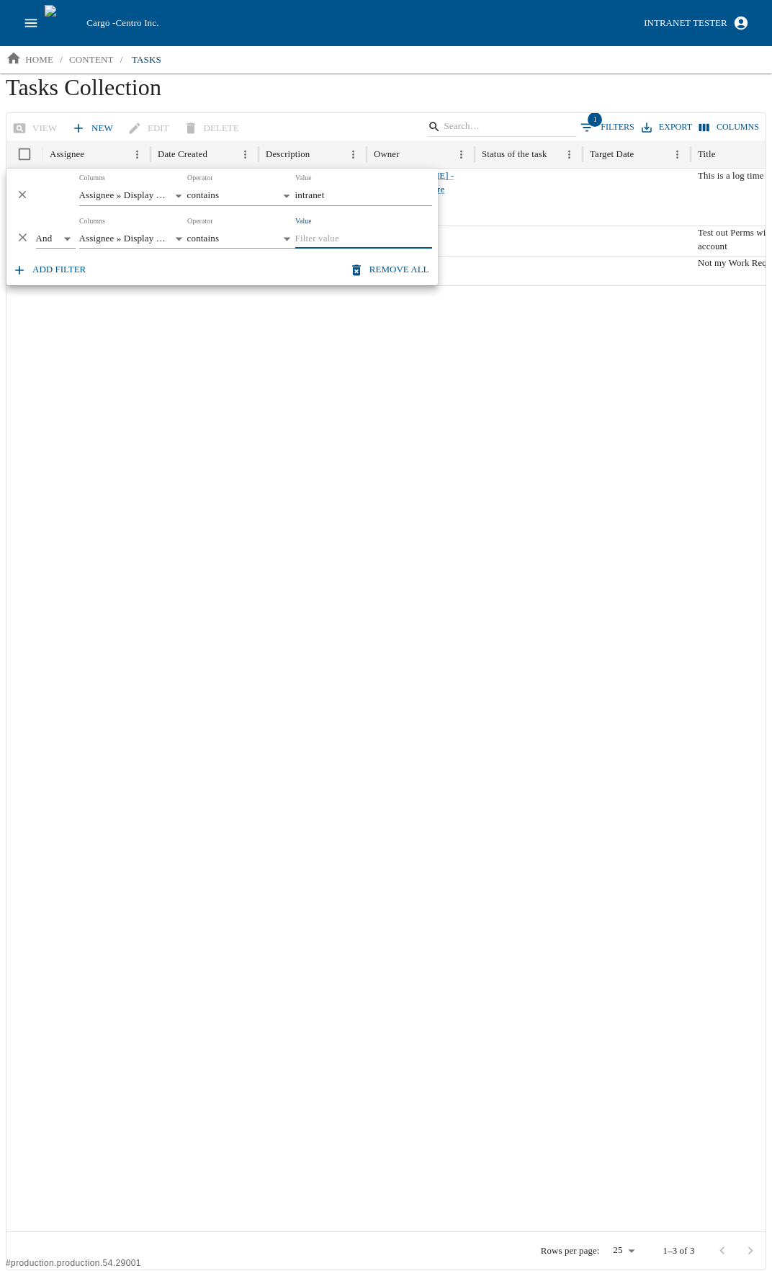
click at [66, 238] on body "**********" at bounding box center [386, 635] width 772 height 1270
click at [63, 285] on li "Or" at bounding box center [56, 288] width 40 height 23
type input "**"
click at [182, 238] on body "**********" at bounding box center [386, 635] width 772 height 1270
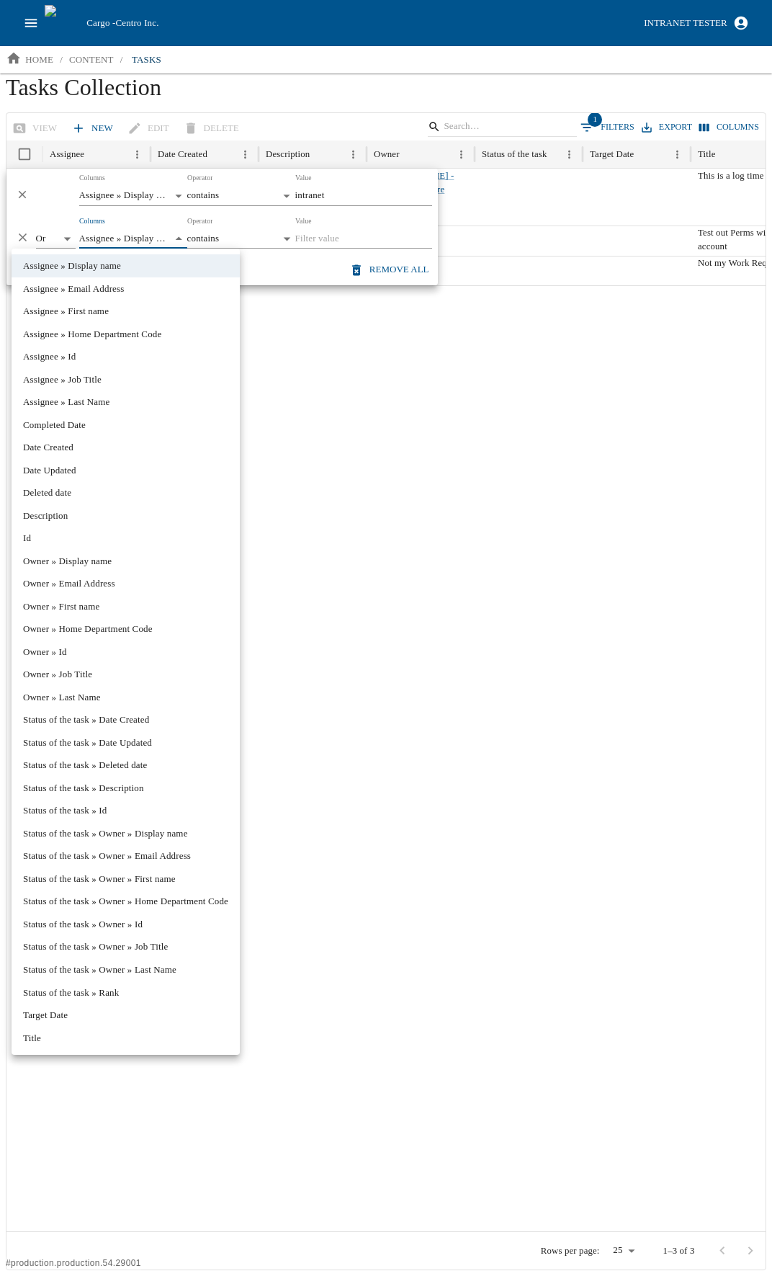
drag, startPoint x: 121, startPoint y: 563, endPoint x: 138, endPoint y: 506, distance: 59.3
click at [120, 563] on li "Owner » Display name" at bounding box center [126, 561] width 228 height 23
type input "**********"
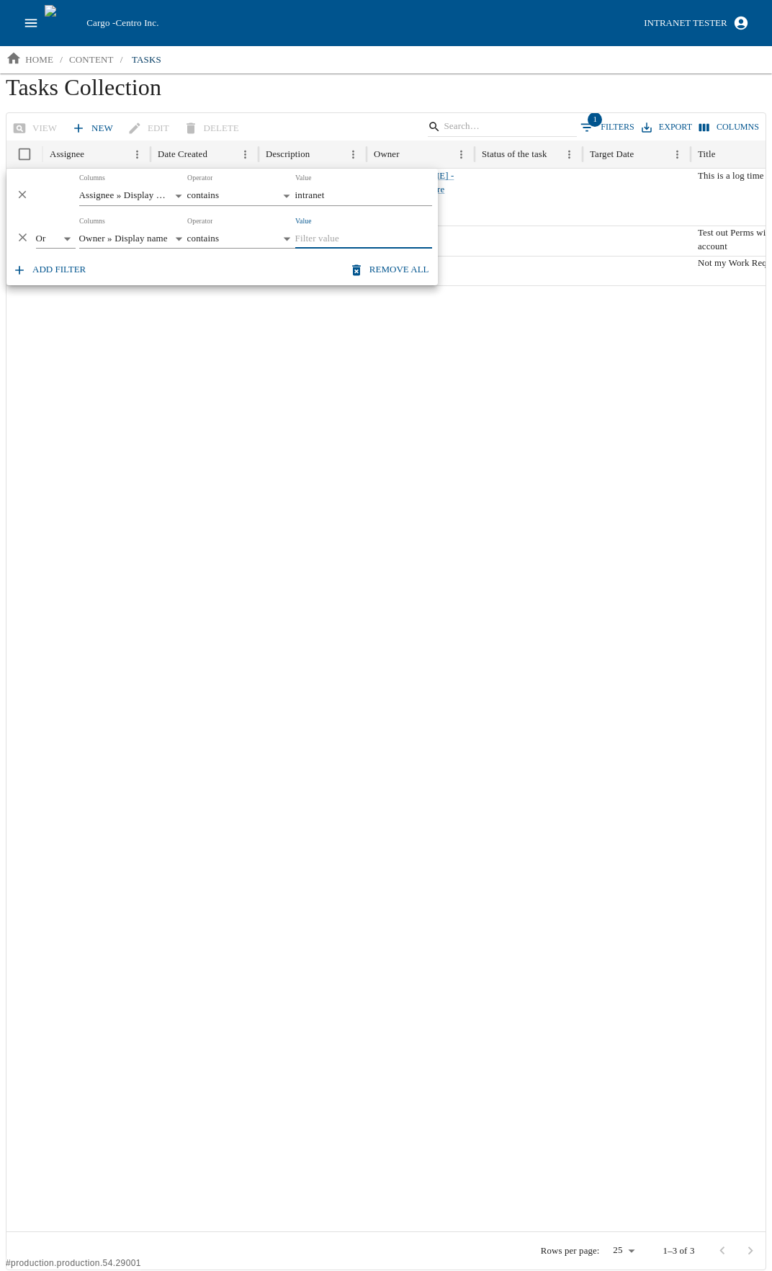
click at [345, 241] on input "Value" at bounding box center [363, 239] width 137 height 20
type input "intra"
click at [346, 379] on div at bounding box center [456, 729] width 900 height 1003
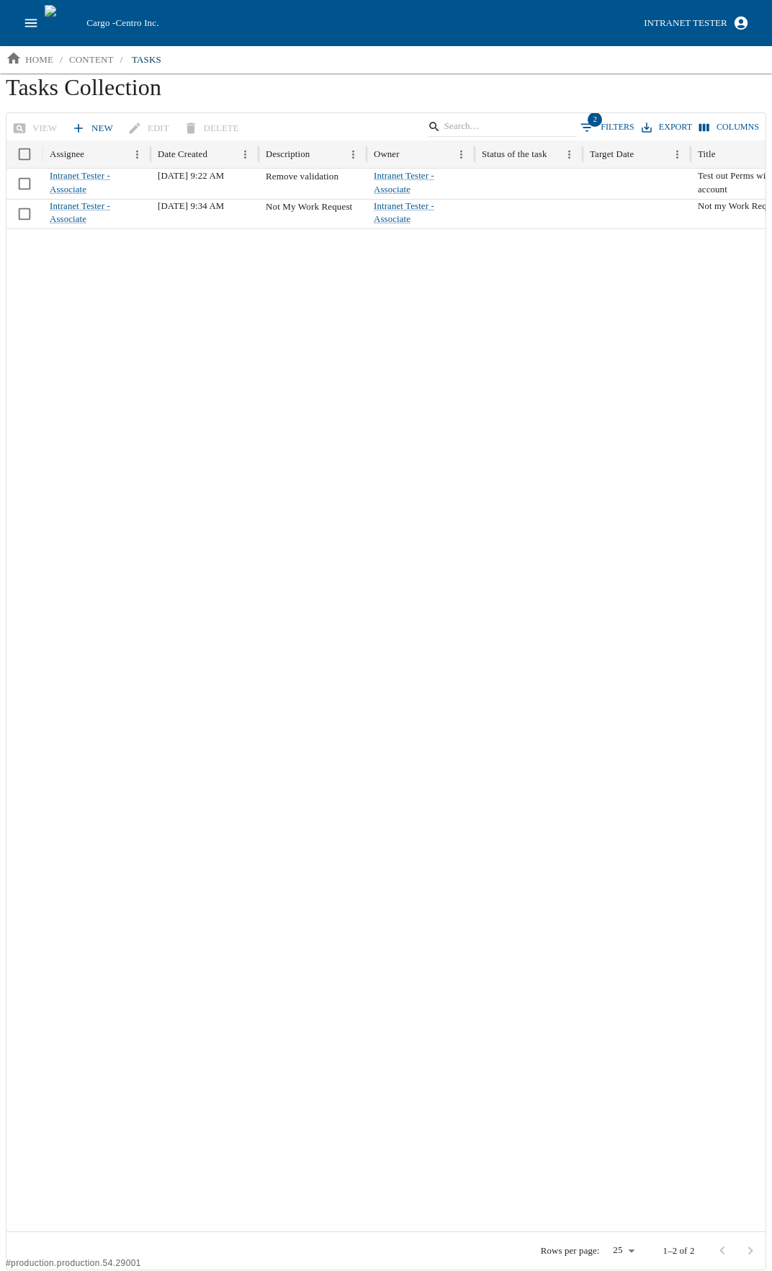
click at [607, 125] on button "2 Filters" at bounding box center [607, 128] width 61 height 22
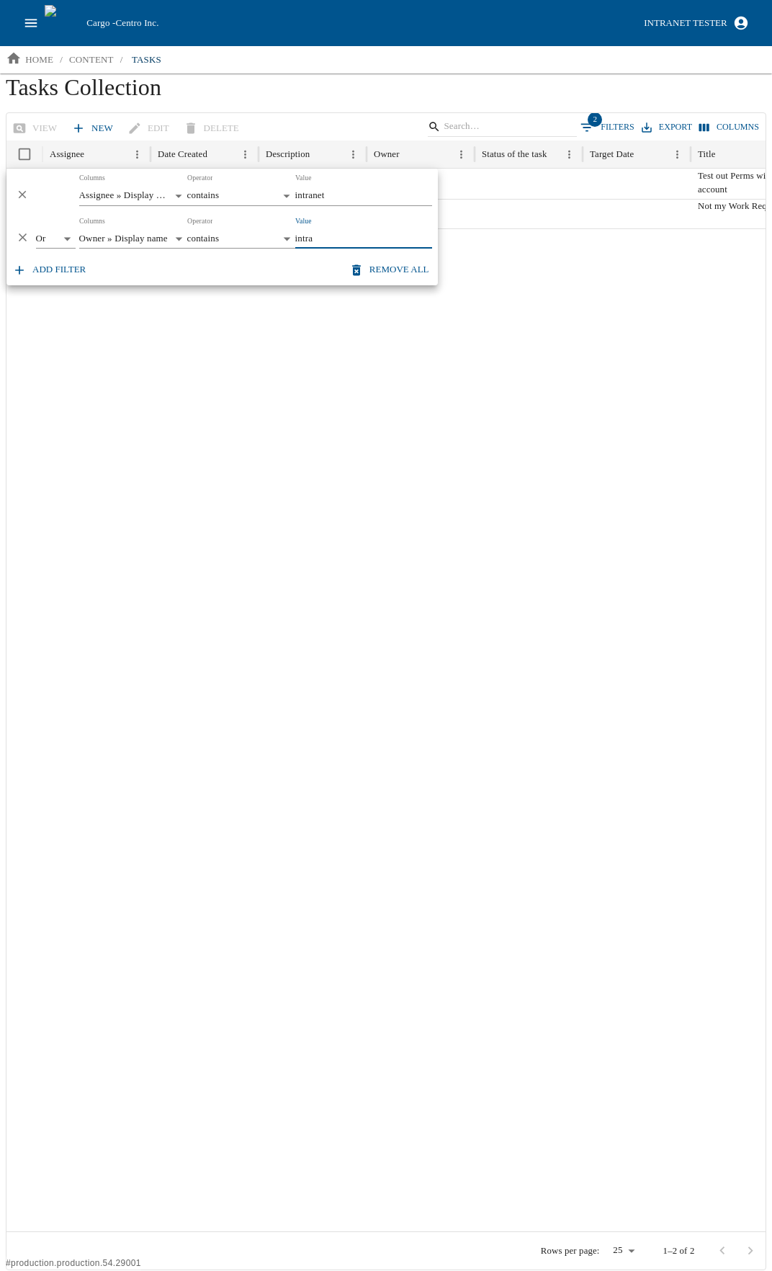
click at [21, 235] on icon "Delete" at bounding box center [23, 238] width 14 height 14
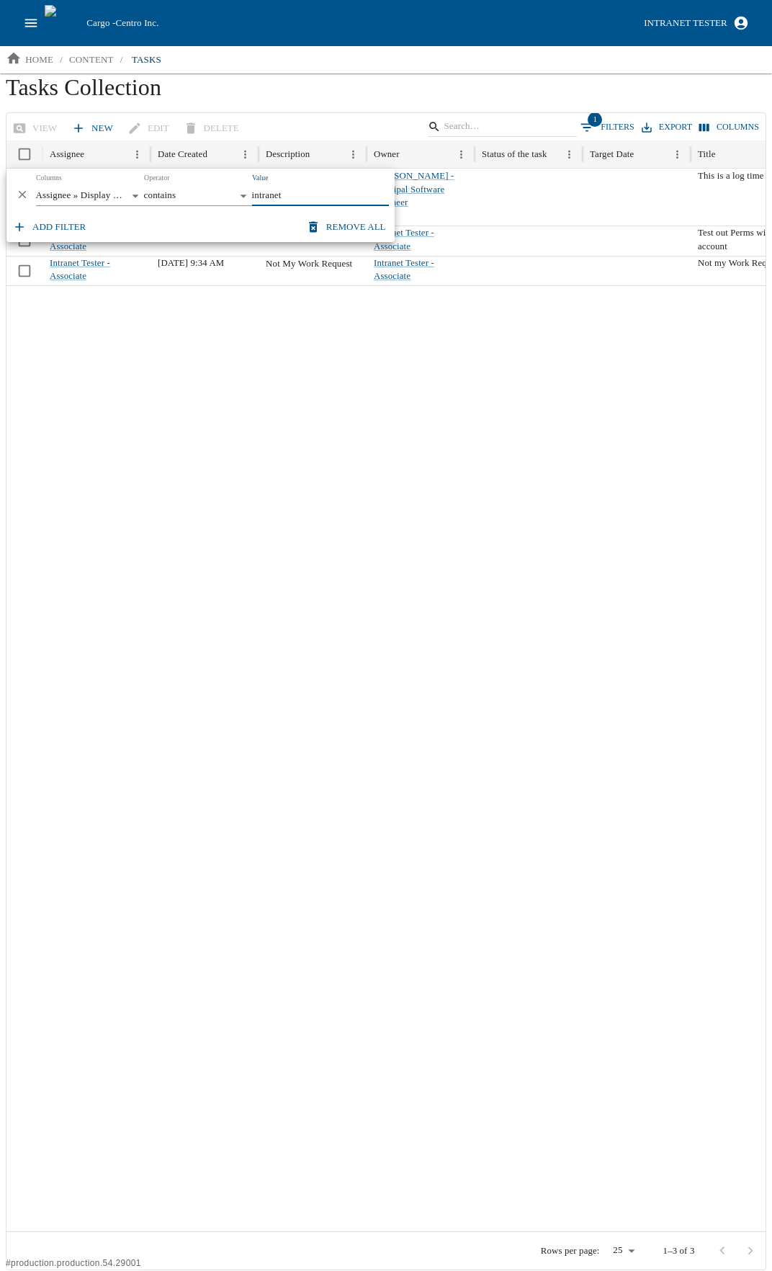
click at [20, 195] on icon "Delete" at bounding box center [23, 195] width 14 height 14
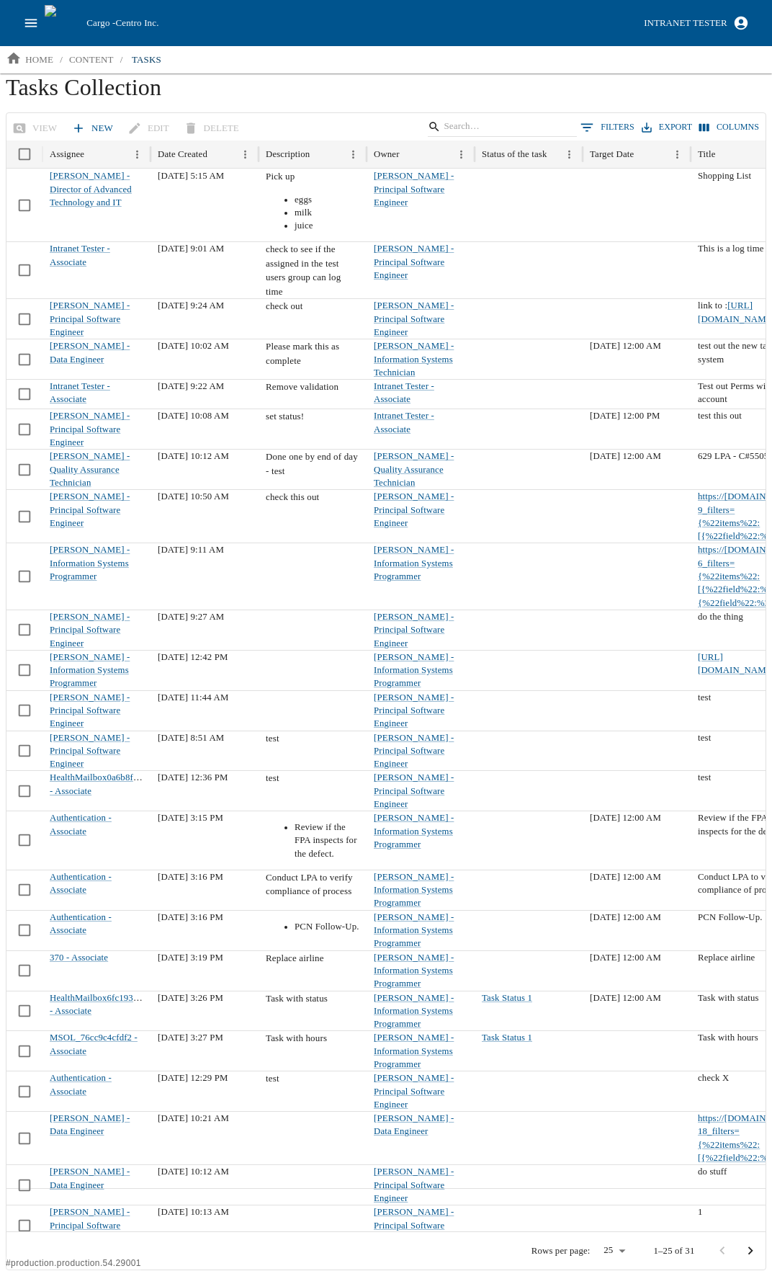
click at [31, 18] on icon "open drawer" at bounding box center [31, 23] width 16 height 16
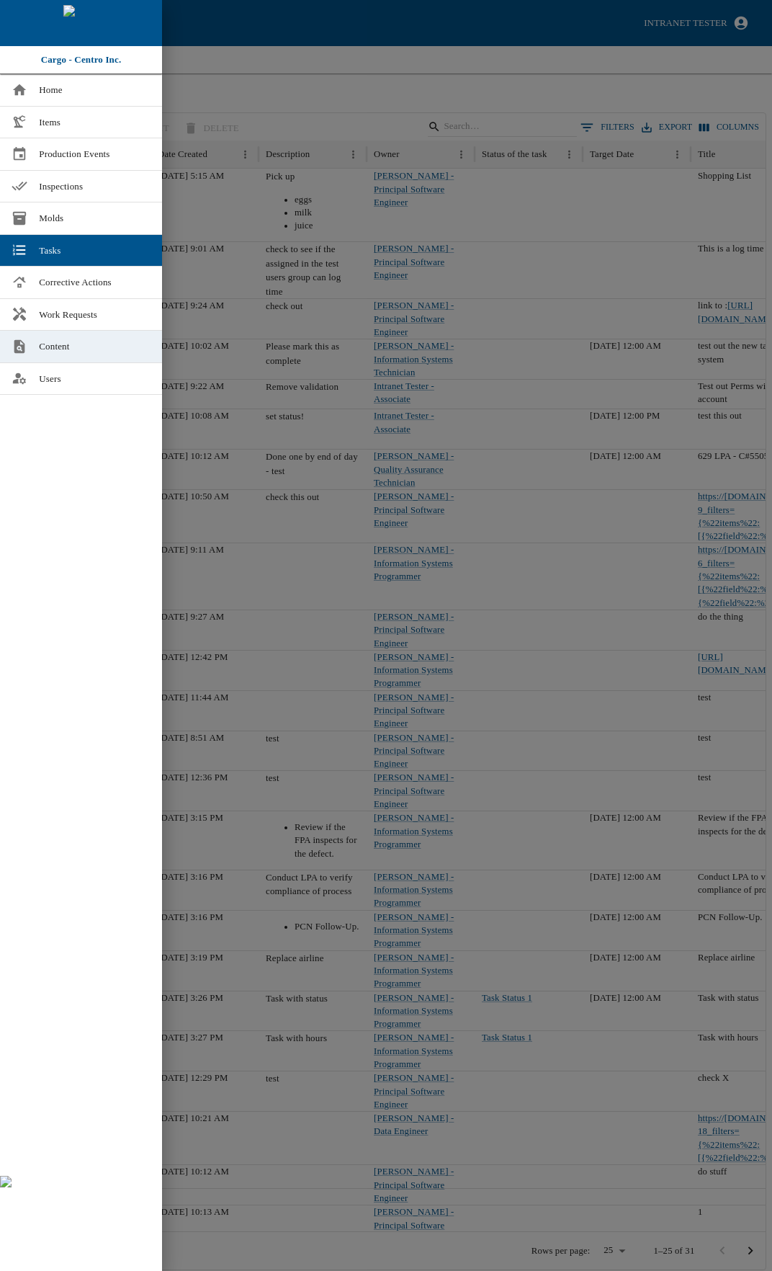
click at [68, 337] on link "Content" at bounding box center [81, 347] width 162 height 32
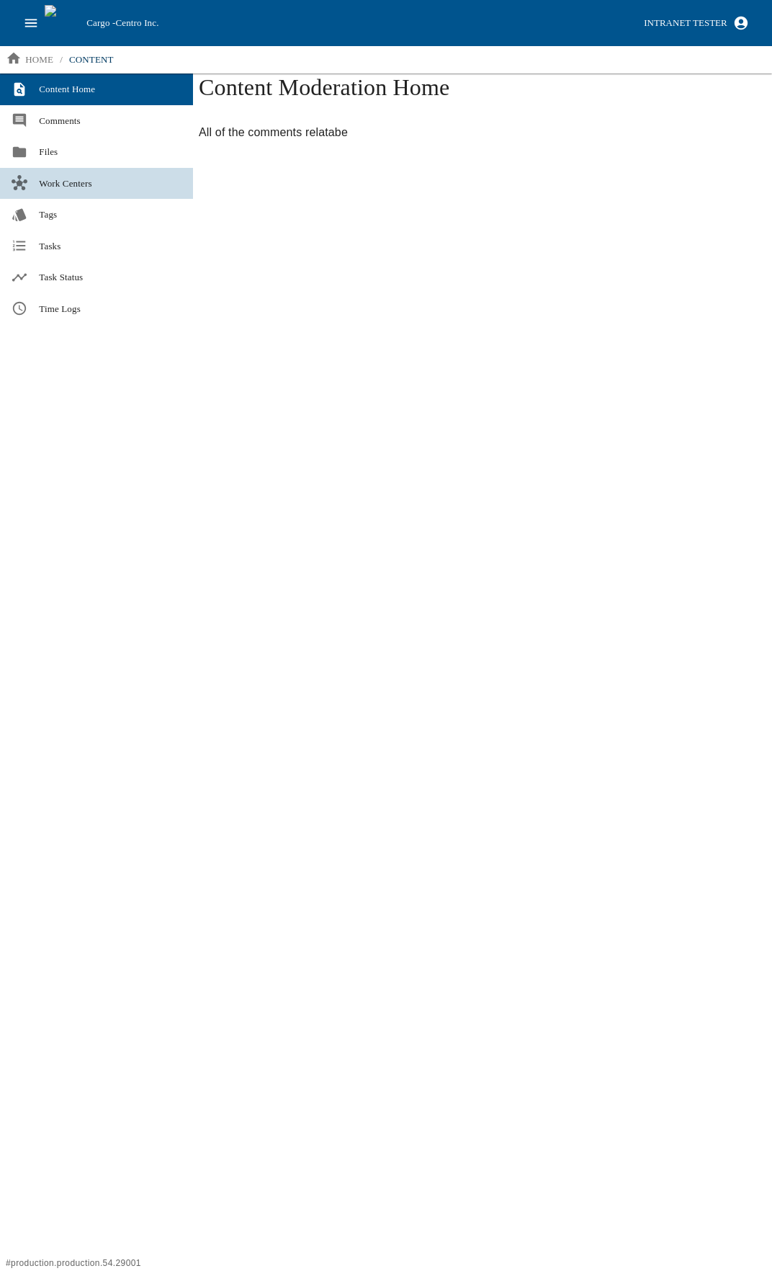
click at [68, 184] on span "Work Centers" at bounding box center [110, 183] width 143 height 14
